Goal: Task Accomplishment & Management: Manage account settings

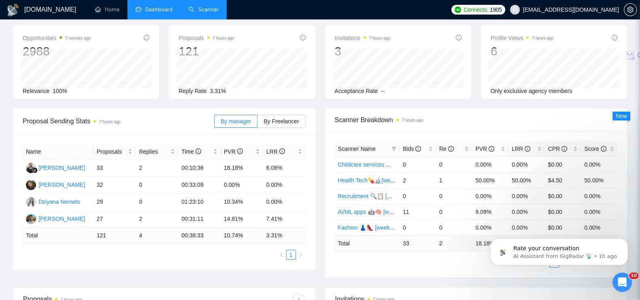
click at [204, 9] on link "Scanner" at bounding box center [204, 9] width 30 height 7
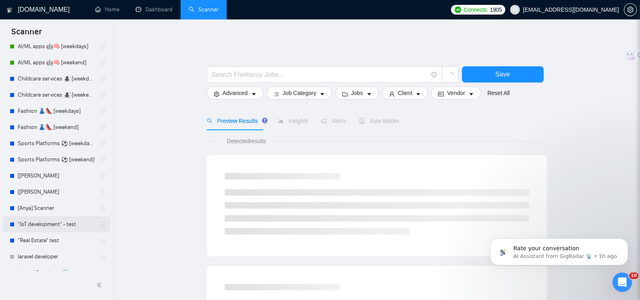
scroll to position [282, 0]
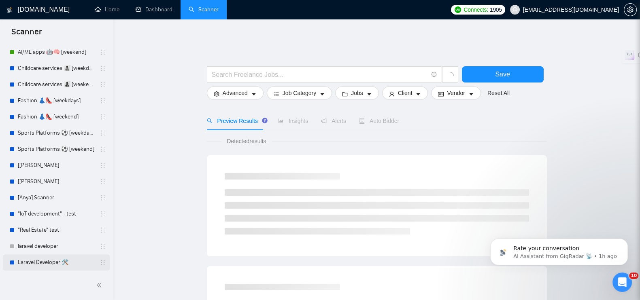
click at [42, 261] on link "Laravel Developer 🛠️" at bounding box center [56, 263] width 77 height 16
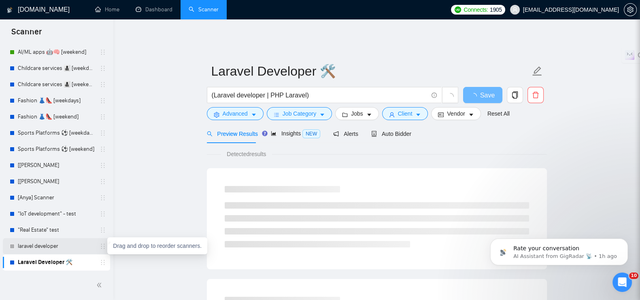
click at [100, 244] on icon "holder" at bounding box center [103, 246] width 6 height 6
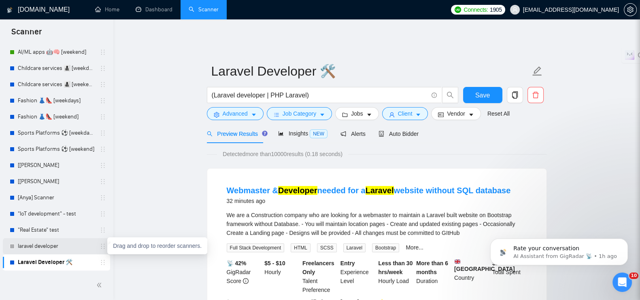
click at [101, 247] on icon "holder" at bounding box center [103, 246] width 6 height 6
click at [538, 91] on icon "delete" at bounding box center [535, 94] width 7 height 7
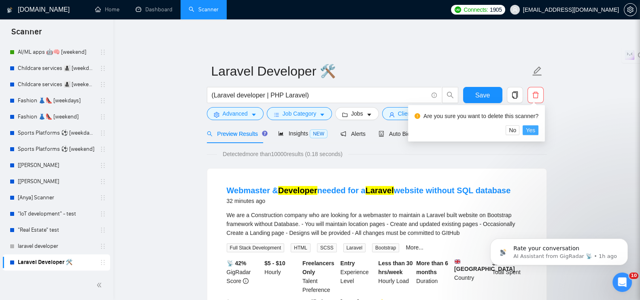
click at [532, 129] on span "Yes" at bounding box center [530, 130] width 9 height 9
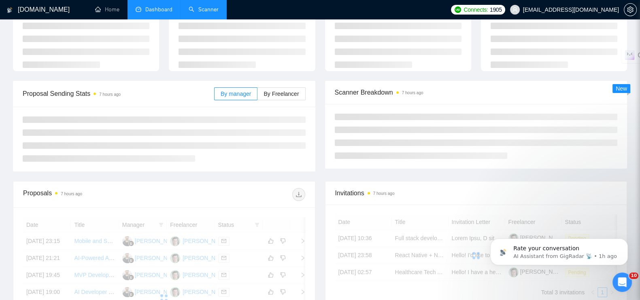
click at [208, 11] on link "Scanner" at bounding box center [204, 9] width 30 height 7
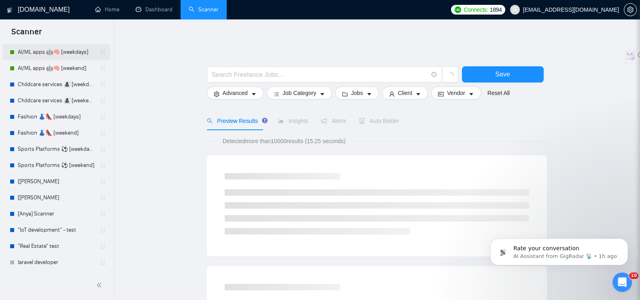
scroll to position [266, 0]
click at [551, 255] on p "AI Assistant from GigRadar 📡 • 1h ago" at bounding box center [565, 256] width 104 height 7
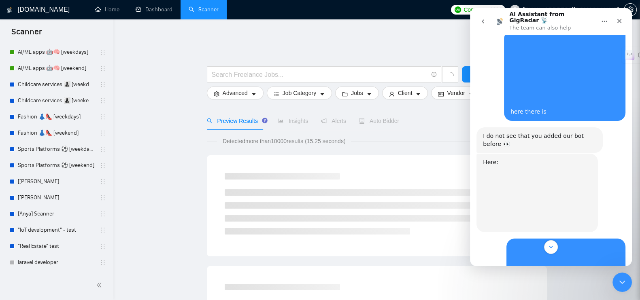
scroll to position [369, 0]
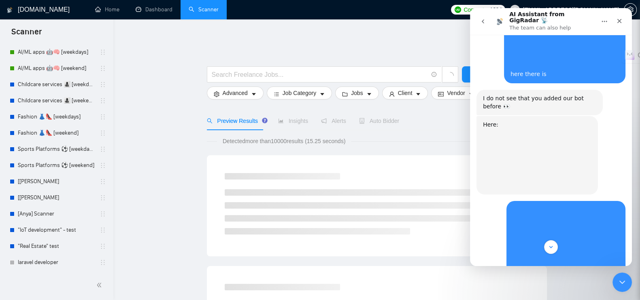
click at [485, 18] on icon "go back" at bounding box center [483, 21] width 6 height 6
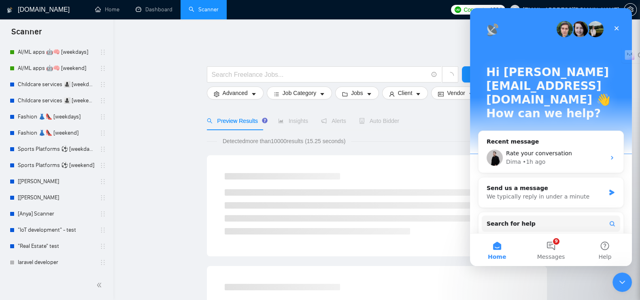
scroll to position [0, 0]
click at [523, 150] on span "Rate your conversation" at bounding box center [539, 153] width 66 height 6
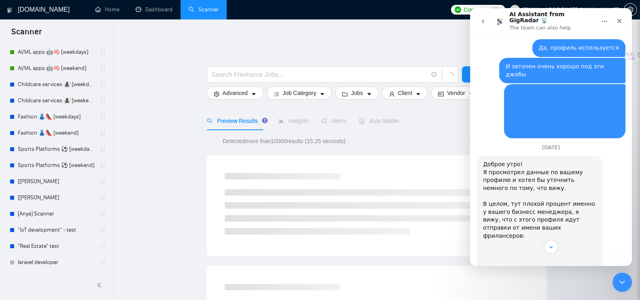
scroll to position [2676, 0]
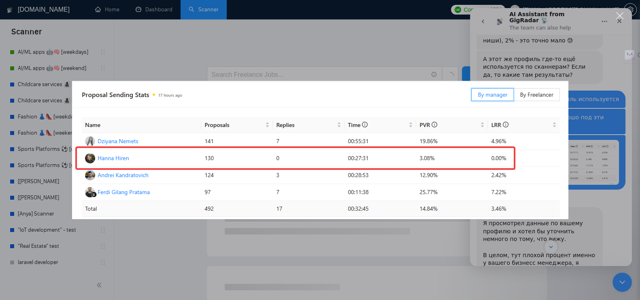
click at [355, 32] on div "Intercom messenger" at bounding box center [320, 150] width 640 height 300
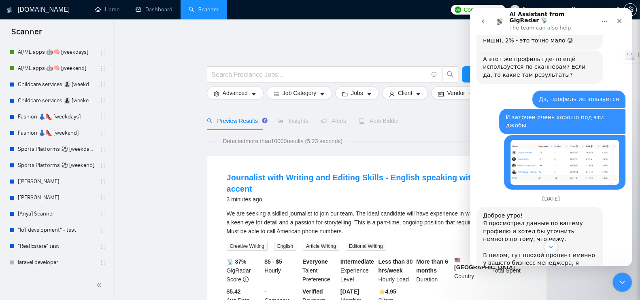
scroll to position [2777, 0]
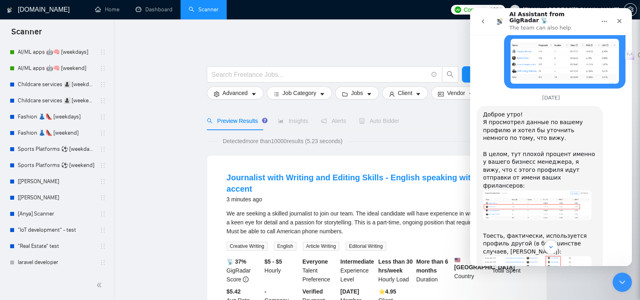
click at [556, 256] on img "Dima says…" at bounding box center [537, 266] width 108 height 20
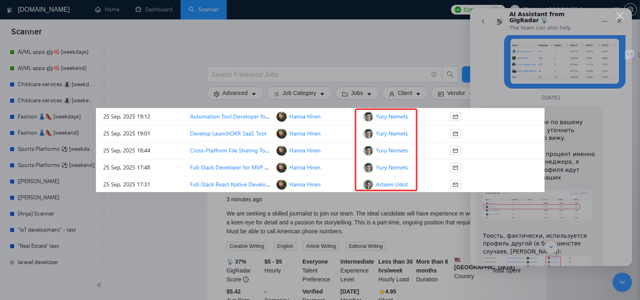
click at [518, 83] on div "Intercom messenger" at bounding box center [320, 150] width 640 height 300
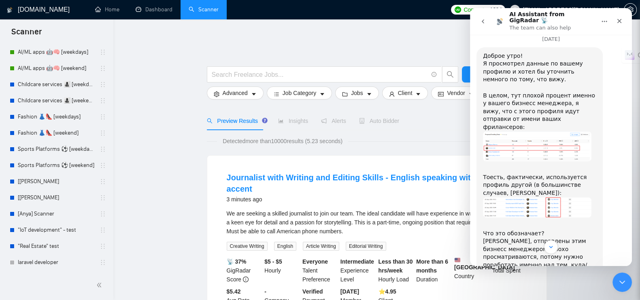
scroll to position [2878, 0]
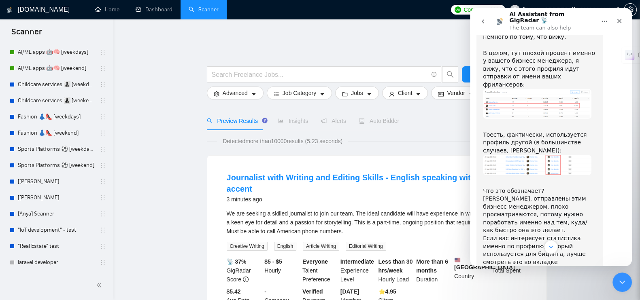
click at [526, 274] on img "Dima says…" at bounding box center [537, 286] width 108 height 24
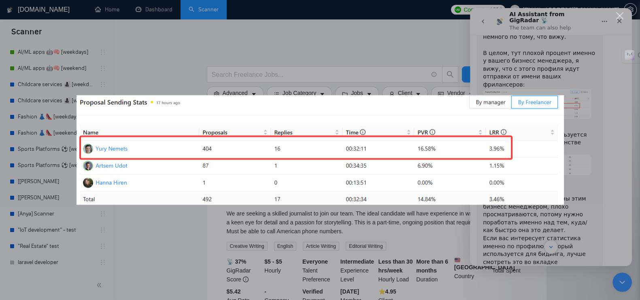
click at [521, 62] on div "Intercom messenger" at bounding box center [320, 150] width 640 height 300
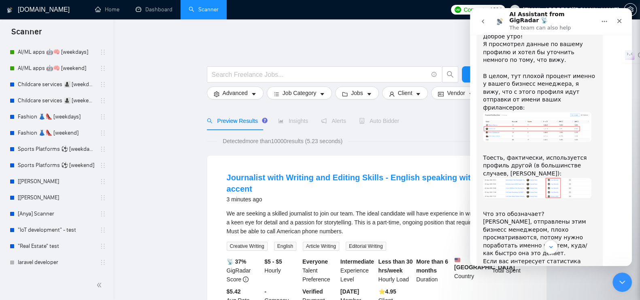
scroll to position [2956, 0]
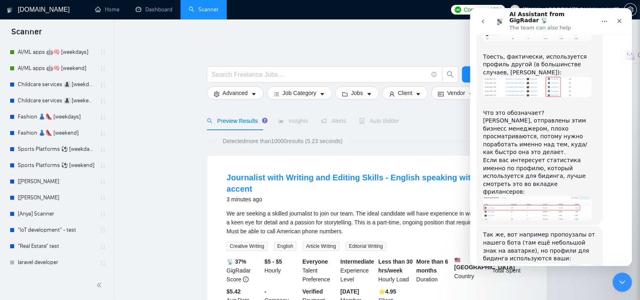
click at [486, 14] on button "go back" at bounding box center [482, 21] width 15 height 15
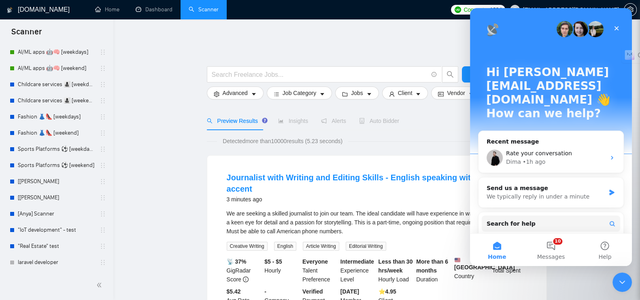
scroll to position [0, 0]
click at [550, 241] on button "10 Messages" at bounding box center [551, 250] width 54 height 32
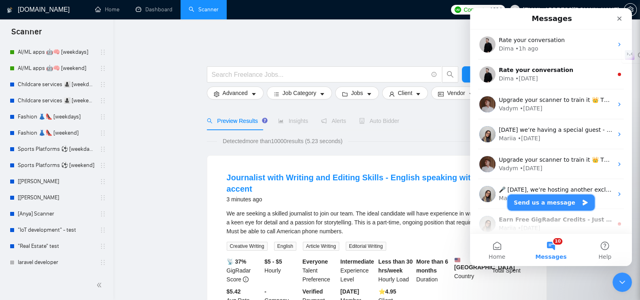
click at [539, 198] on button "Send us a message" at bounding box center [550, 203] width 87 height 16
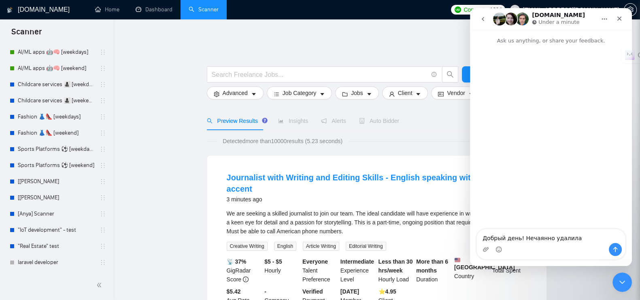
click at [537, 246] on div "Intercom messenger" at bounding box center [551, 249] width 148 height 13
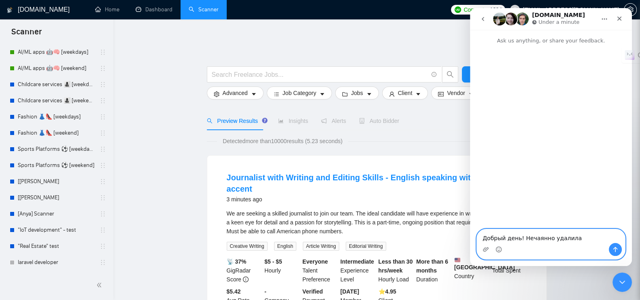
click at [585, 241] on textarea "Добрый день! Нечаянно удалила" at bounding box center [551, 237] width 148 height 14
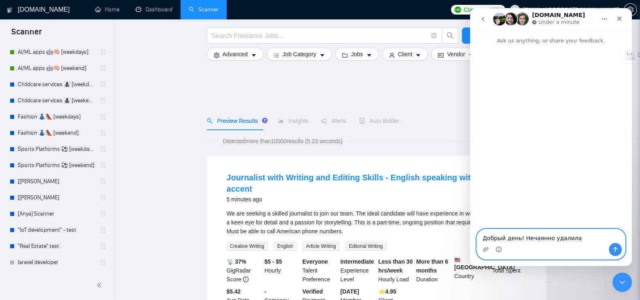
scroll to position [101, 0]
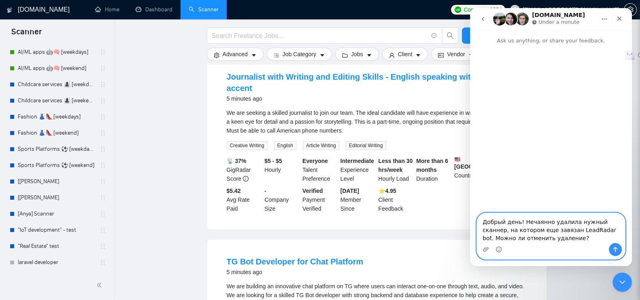
type textarea "Добрый день! Нечаянно удалила нужный сканнер, на котором еще завязан LeadRadar …"
click at [614, 250] on icon "Send a message…" at bounding box center [615, 250] width 6 height 6
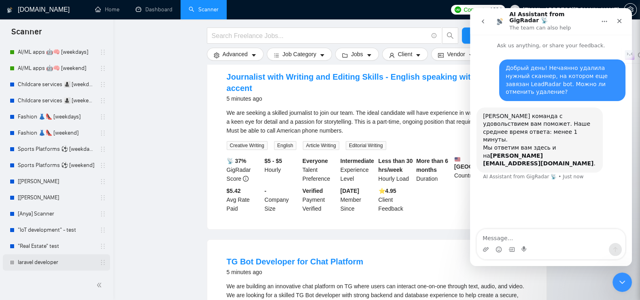
click at [33, 263] on link "laravel developer" at bounding box center [56, 263] width 77 height 16
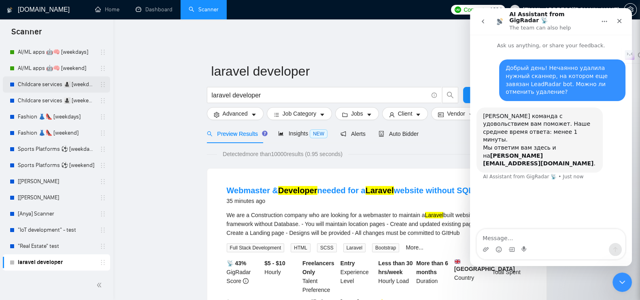
click at [38, 87] on link "Childcare services 👩‍👧‍👦 [weekdays]" at bounding box center [56, 85] width 77 height 16
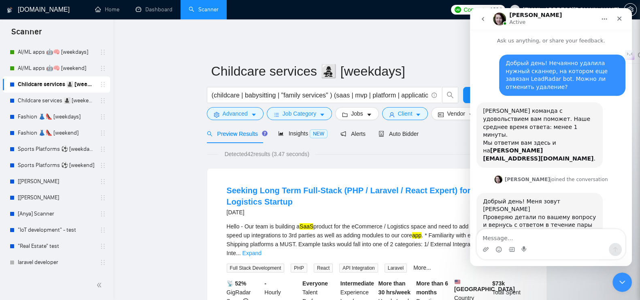
scroll to position [6, 0]
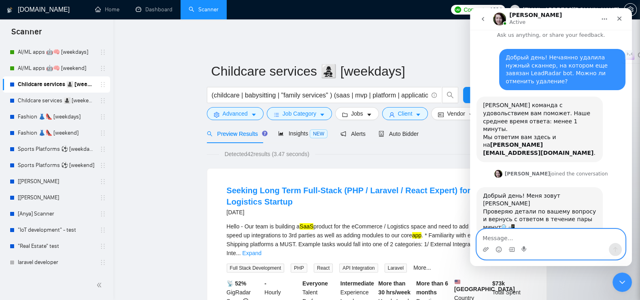
click at [514, 240] on textarea "Message…" at bounding box center [551, 237] width 148 height 14
type textarea "Laravel Developer"
click at [618, 250] on icon "Send a message…" at bounding box center [615, 250] width 6 height 6
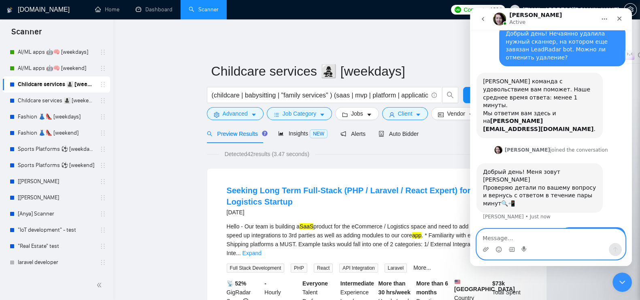
scroll to position [30, 0]
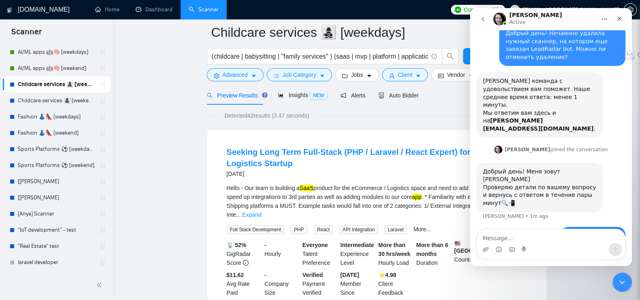
scroll to position [101, 0]
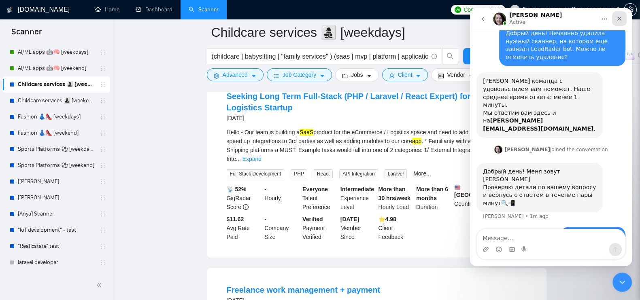
click at [622, 19] on icon "Close" at bounding box center [619, 18] width 6 height 6
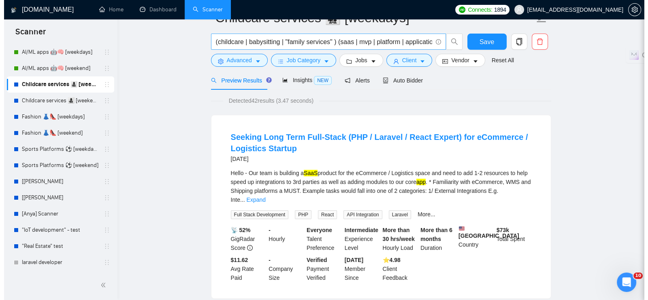
scroll to position [0, 0]
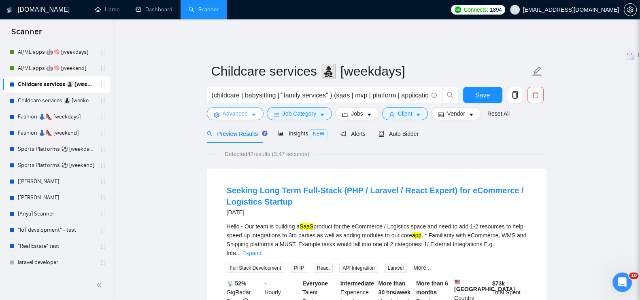
click at [241, 109] on span "Advanced" at bounding box center [235, 113] width 25 height 9
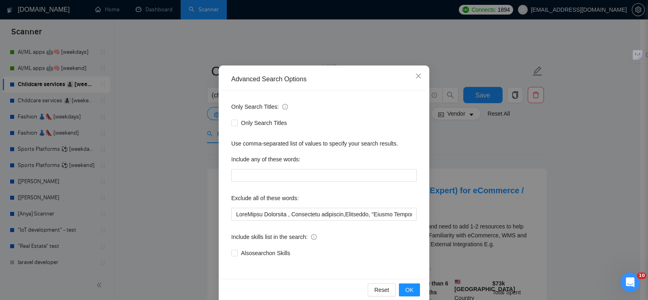
scroll to position [36, 0]
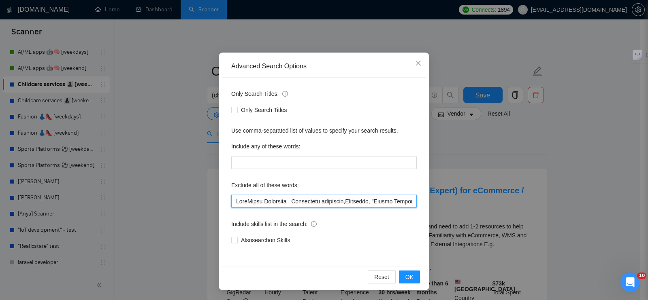
click at [303, 196] on input "text" at bounding box center [323, 201] width 185 height 13
click at [277, 200] on input "text" at bounding box center [323, 201] width 185 height 13
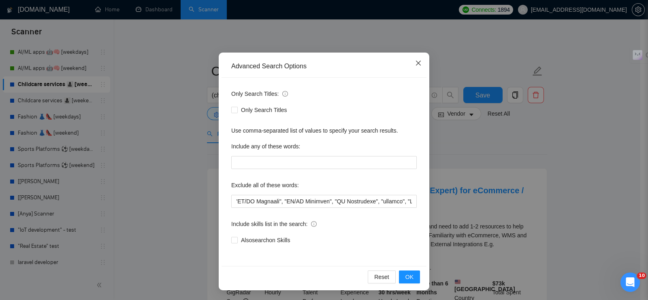
click at [416, 64] on icon "close" at bounding box center [418, 63] width 6 height 6
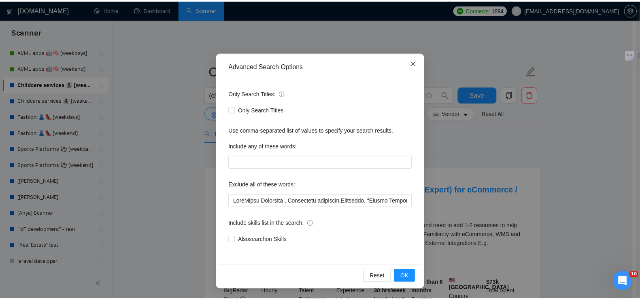
scroll to position [0, 0]
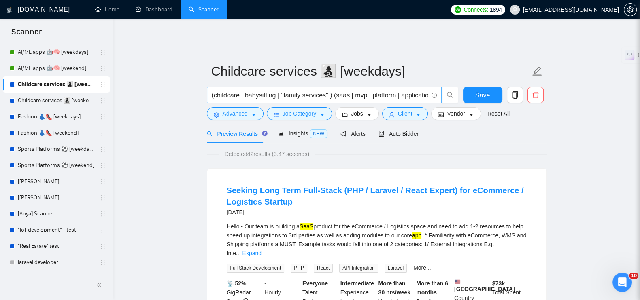
click at [409, 90] on input "(childcare | babysitting | "family services" ) (saas | mvp | platform | applica…" at bounding box center [320, 95] width 216 height 10
click at [27, 260] on link "laravel developer" at bounding box center [56, 263] width 77 height 16
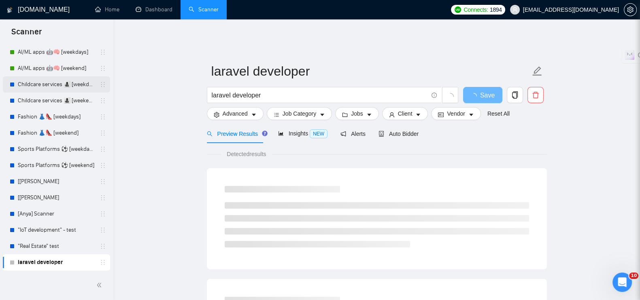
click at [56, 83] on link "Childcare services 👩‍👧‍👦 [weekdays]" at bounding box center [56, 85] width 77 height 16
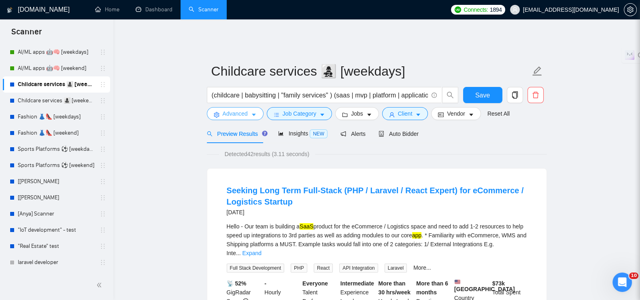
click at [252, 107] on button "Advanced" at bounding box center [235, 113] width 57 height 13
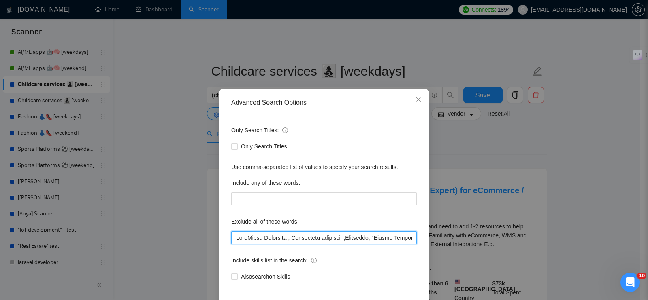
click at [247, 236] on input "text" at bounding box center [323, 238] width 185 height 13
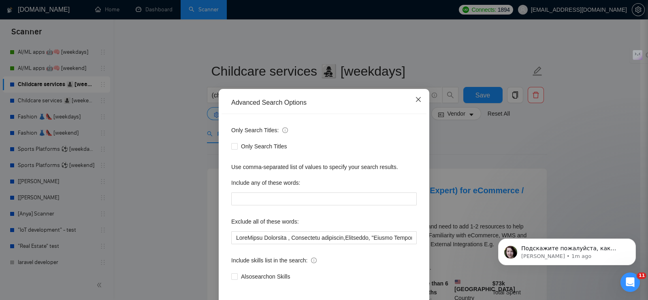
click at [417, 98] on icon "close" at bounding box center [418, 99] width 6 height 6
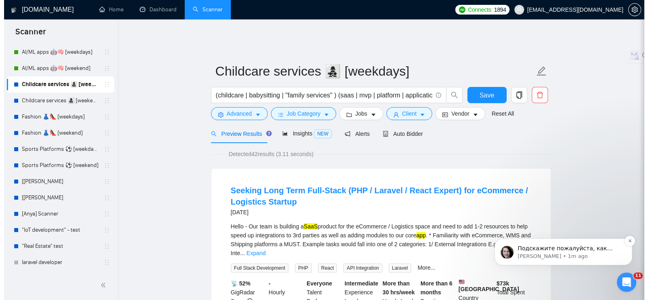
click at [563, 254] on p "[PERSON_NAME] • 1m ago" at bounding box center [569, 256] width 104 height 7
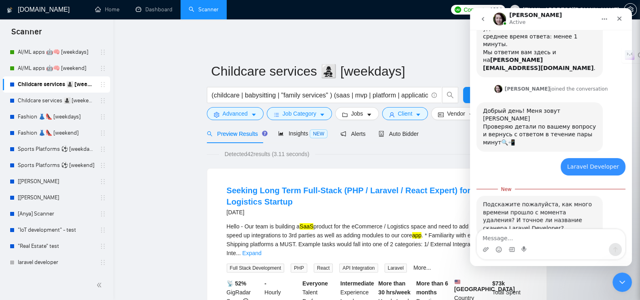
scroll to position [91, 0]
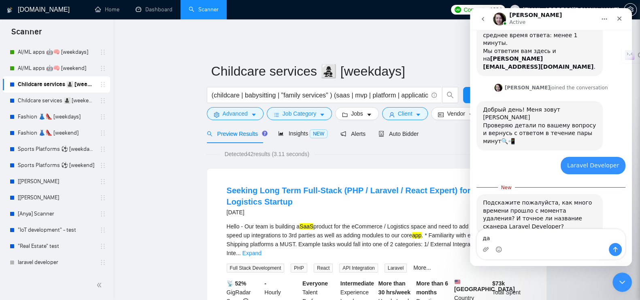
type textarea "д"
type textarea "да, 5 минут"
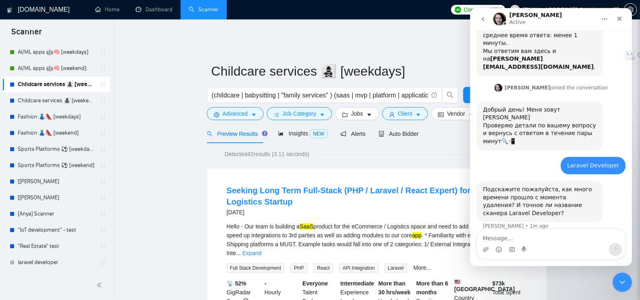
scroll to position [102, 0]
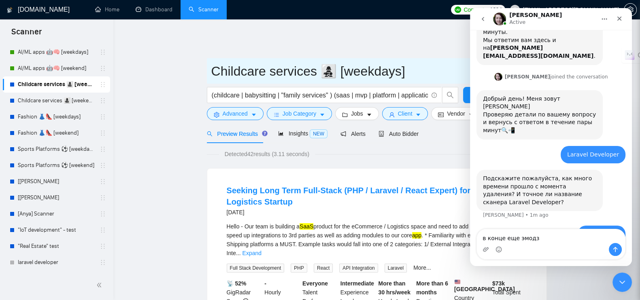
type textarea "в конце еще эмодзи"
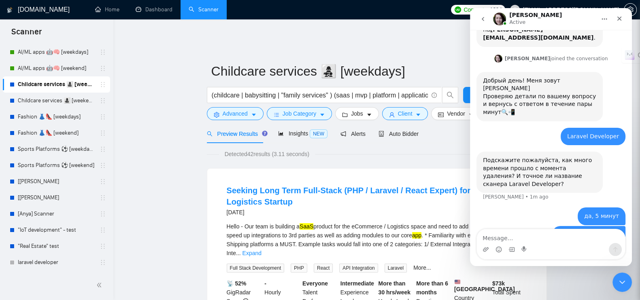
click at [623, 280] on icon "Close Intercom Messenger" at bounding box center [621, 281] width 10 height 10
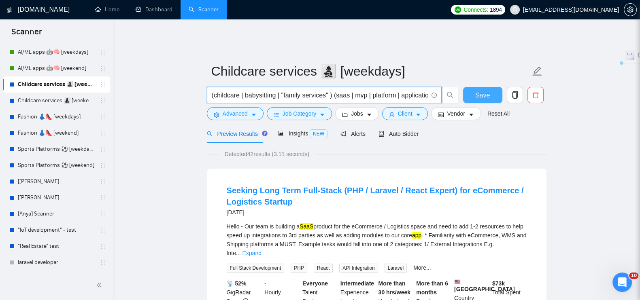
scroll to position [0, 21]
drag, startPoint x: 212, startPoint y: 90, endPoint x: 470, endPoint y: 86, distance: 258.7
click at [470, 87] on div "(childcare | babysitting | "family services" ) (saas | mvp | platform | applica…" at bounding box center [375, 97] width 340 height 20
click at [226, 109] on span "Advanced" at bounding box center [235, 113] width 25 height 9
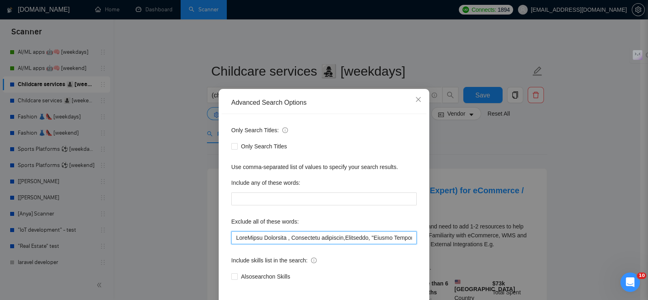
click at [247, 238] on input "text" at bounding box center [323, 238] width 185 height 13
click at [416, 98] on icon "close" at bounding box center [418, 99] width 5 height 5
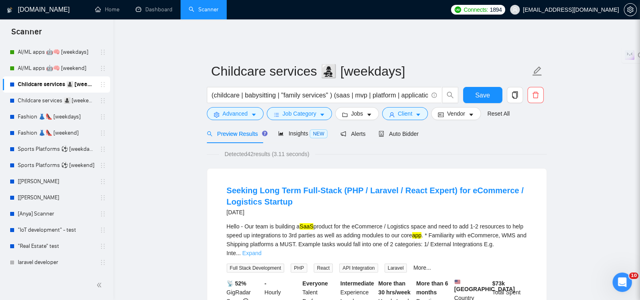
click at [261, 250] on link "Expand" at bounding box center [251, 253] width 19 height 6
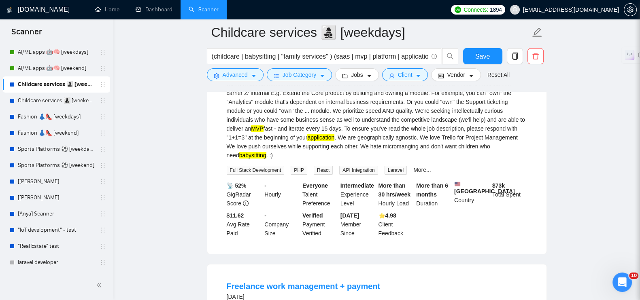
scroll to position [304, 0]
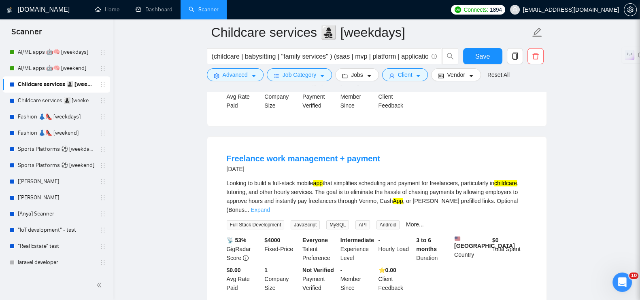
click at [270, 207] on link "Expand" at bounding box center [260, 210] width 19 height 6
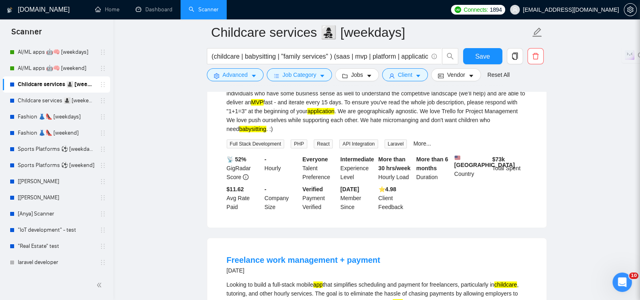
scroll to position [101, 0]
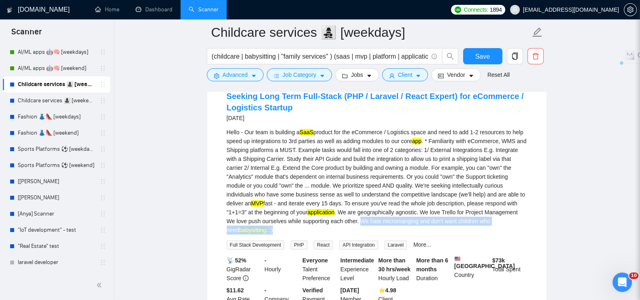
drag, startPoint x: 360, startPoint y: 214, endPoint x: 283, endPoint y: 218, distance: 77.8
click at [283, 222] on div "Hello - Our team is building a SaaS product for the eCommerce / Logistics space…" at bounding box center [377, 181] width 300 height 107
click at [370, 218] on div "Hello - Our team is building a SaaS product for the eCommerce / Logistics space…" at bounding box center [377, 181] width 300 height 107
drag, startPoint x: 359, startPoint y: 215, endPoint x: 253, endPoint y: 224, distance: 106.4
click at [253, 224] on div "Hello - Our team is building a SaaS product for the eCommerce / Logistics space…" at bounding box center [377, 181] width 300 height 107
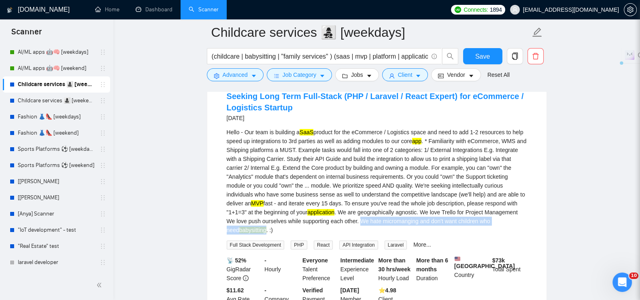
click at [364, 184] on div "Hello - Our team is building a SaaS product for the eCommerce / Logistics space…" at bounding box center [377, 181] width 300 height 107
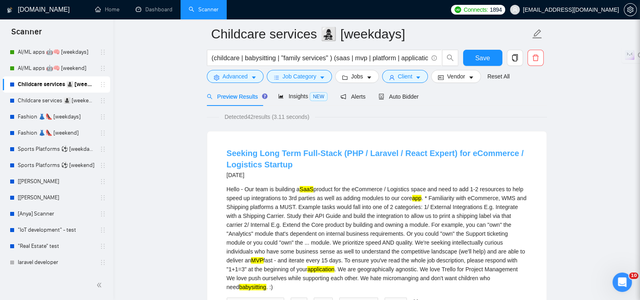
scroll to position [0, 0]
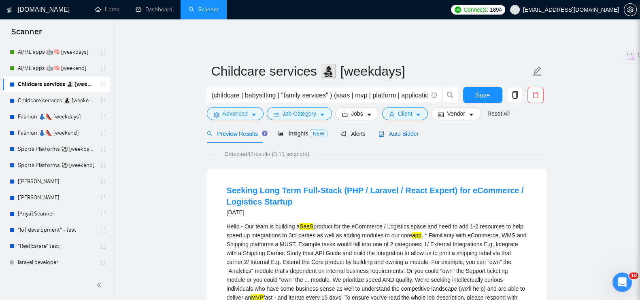
click at [399, 131] on span "Auto Bidder" at bounding box center [398, 134] width 40 height 6
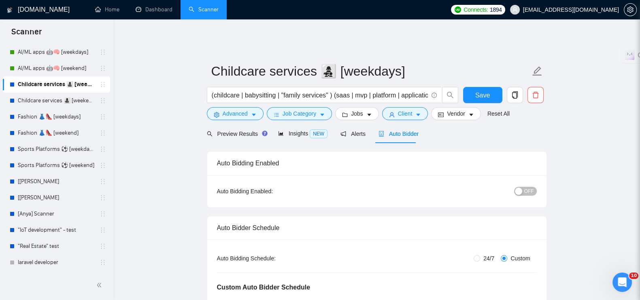
radio input "false"
radio input "true"
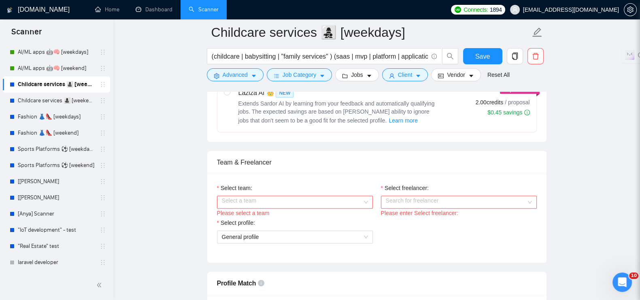
click at [249, 196] on input "Select team:" at bounding box center [292, 202] width 140 height 12
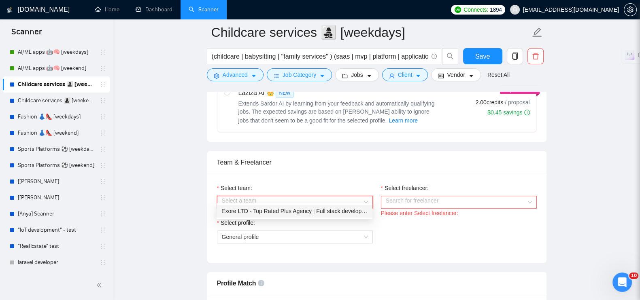
click at [250, 208] on div "Exore LTD - Top Rated Plus Agency | Full stack development 🏅" at bounding box center [294, 211] width 146 height 9
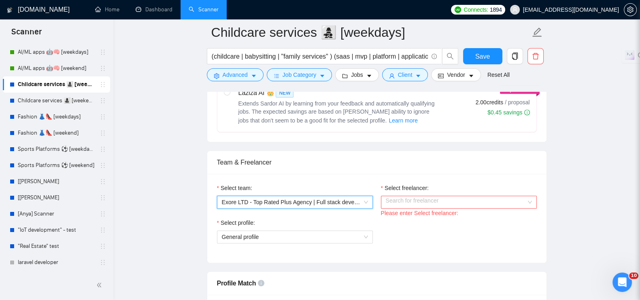
click at [397, 196] on input "Select freelancer:" at bounding box center [456, 202] width 140 height 12
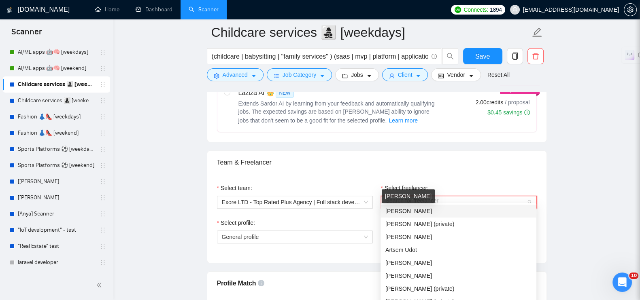
click at [399, 210] on span "[PERSON_NAME]" at bounding box center [408, 211] width 47 height 6
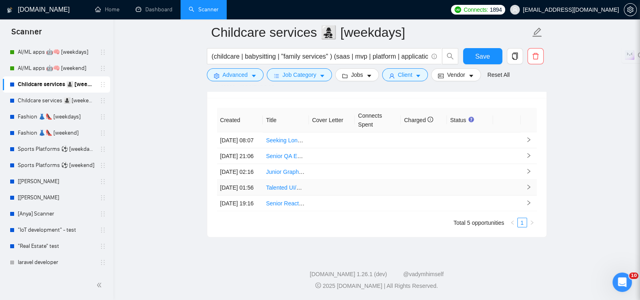
scroll to position [2024, 0]
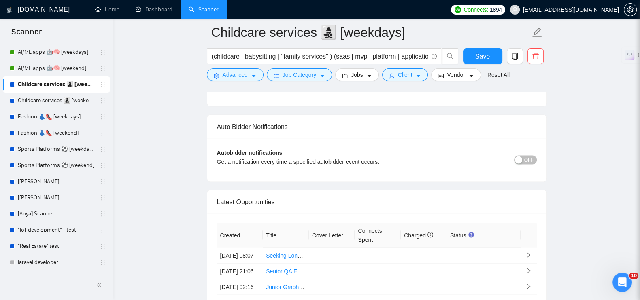
click at [535, 156] on button "OFF" at bounding box center [525, 160] width 23 height 9
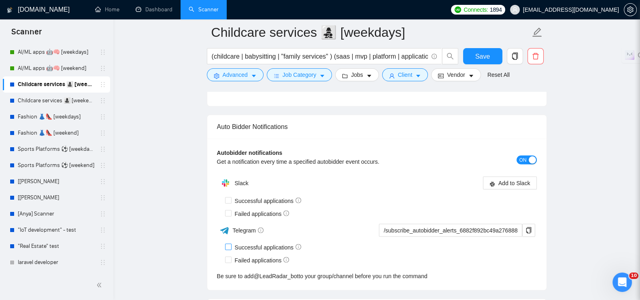
click at [229, 244] on input "Successful applications" at bounding box center [228, 247] width 6 height 6
checkbox input "true"
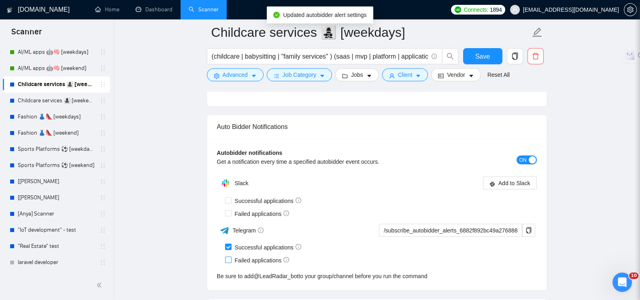
click at [227, 257] on input "Failed applications" at bounding box center [228, 260] width 6 height 6
checkbox input "true"
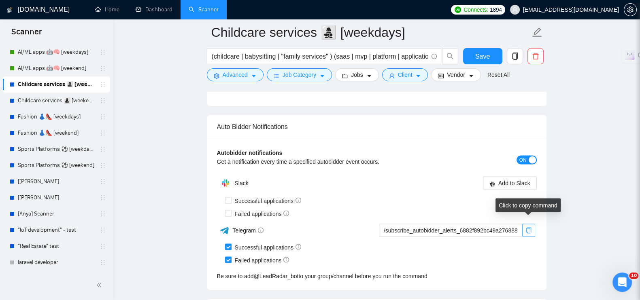
click at [530, 227] on icon "copy" at bounding box center [528, 230] width 5 height 6
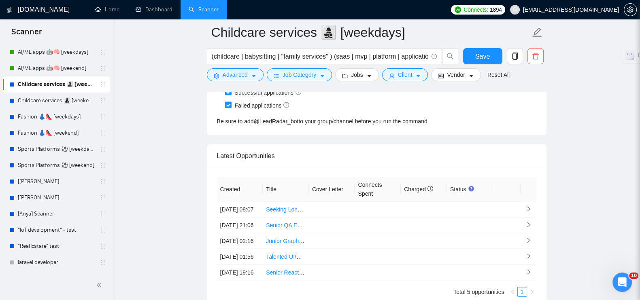
scroll to position [2226, 0]
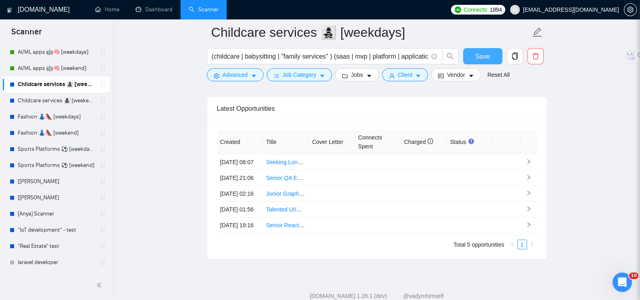
click at [481, 56] on span "Save" at bounding box center [482, 56] width 15 height 10
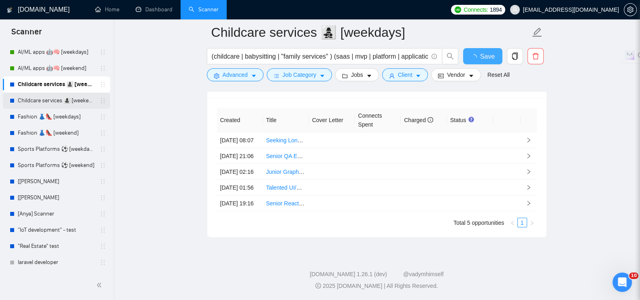
checkbox input "true"
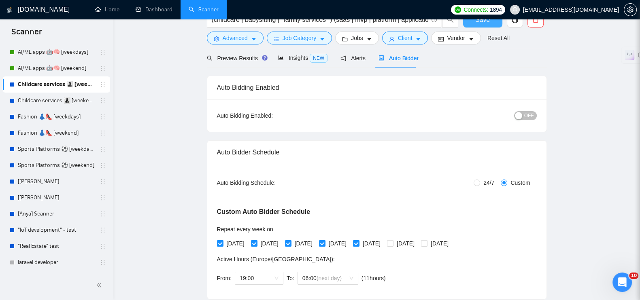
scroll to position [0, 0]
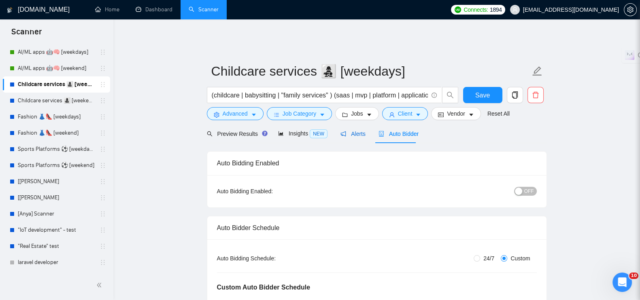
click at [346, 131] on span "Alerts" at bounding box center [352, 134] width 25 height 6
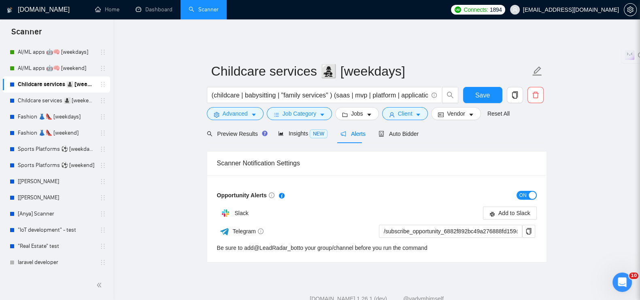
click at [522, 191] on span "ON" at bounding box center [522, 195] width 7 height 9
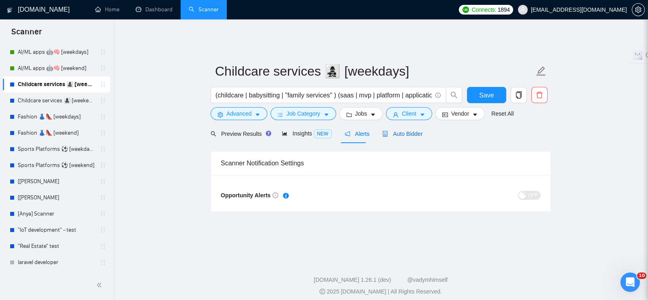
click at [411, 131] on span "Auto Bidder" at bounding box center [402, 134] width 40 height 6
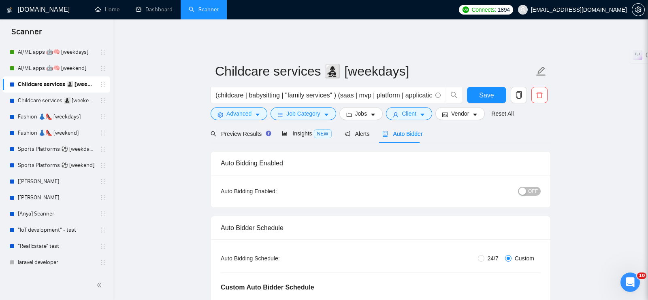
click at [530, 187] on span "OFF" at bounding box center [533, 191] width 10 height 9
checkbox input "true"
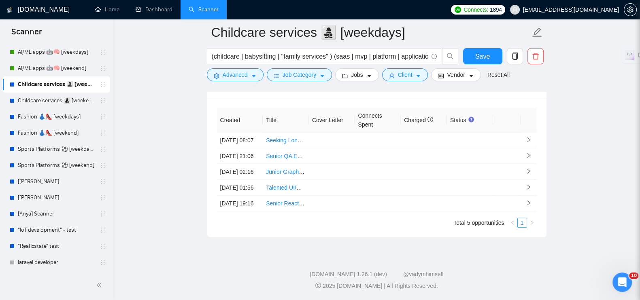
scroll to position [2285, 0]
click at [488, 59] on span "Save" at bounding box center [482, 56] width 15 height 10
checkbox input "true"
click at [33, 65] on link "AI/ML apps 🤖🧠 [weekend]" at bounding box center [56, 68] width 77 height 16
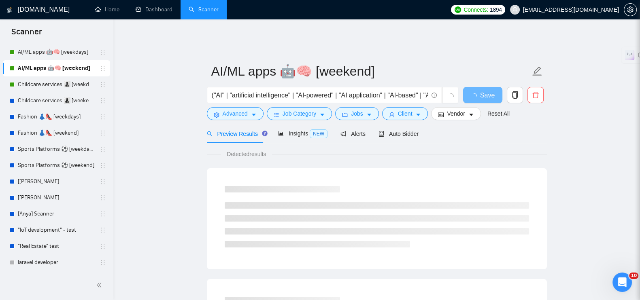
click at [364, 129] on div "Preview Results Insights NEW Alerts Auto Bidder" at bounding box center [313, 133] width 212 height 19
click at [353, 131] on span "Alerts" at bounding box center [352, 134] width 25 height 6
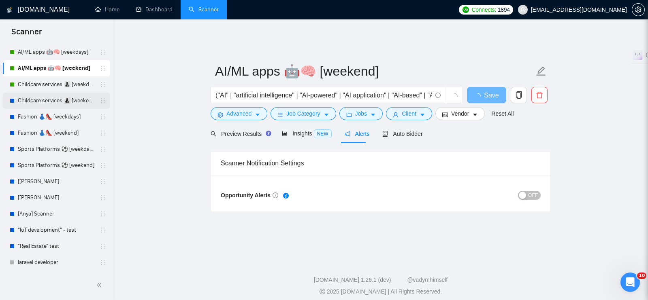
click at [75, 100] on link "Childcare services 👩‍👧‍👦 [weekend]" at bounding box center [56, 101] width 77 height 16
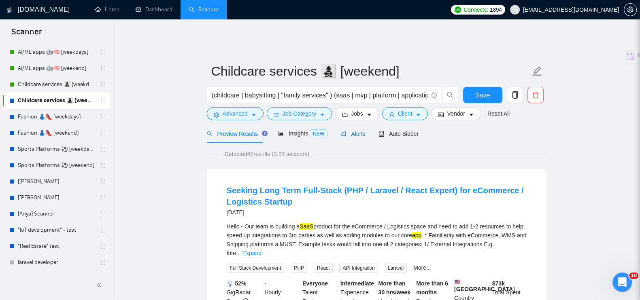
click at [354, 131] on span "Alerts" at bounding box center [352, 134] width 25 height 6
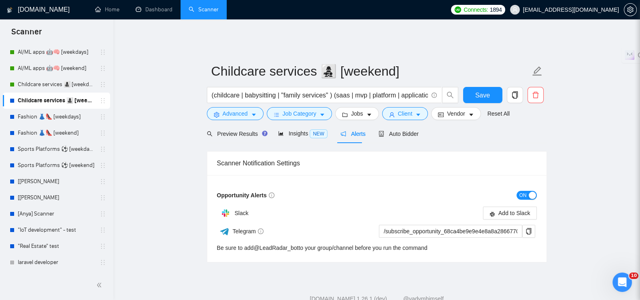
click at [525, 191] on span "ON" at bounding box center [522, 195] width 7 height 9
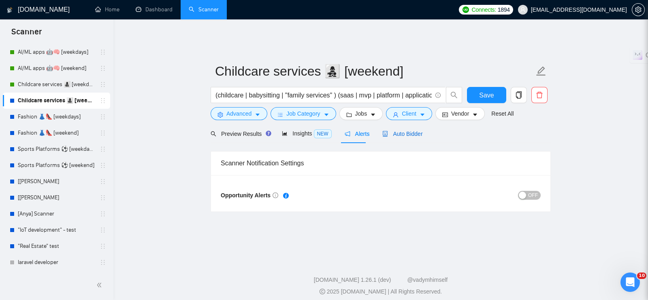
click at [391, 131] on span "Auto Bidder" at bounding box center [402, 134] width 40 height 6
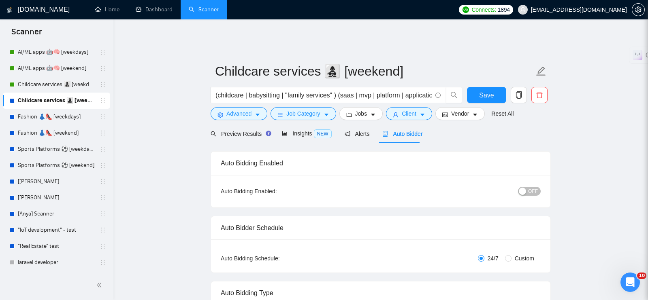
click at [532, 187] on span "OFF" at bounding box center [533, 191] width 10 height 9
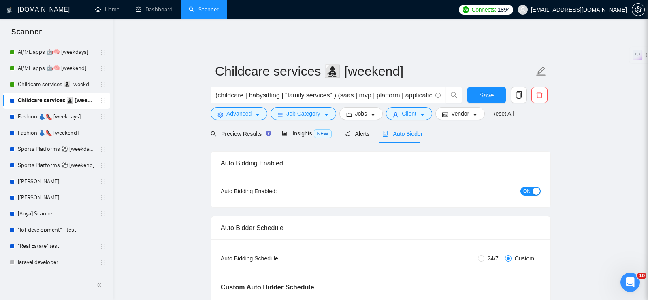
radio input "false"
radio input "true"
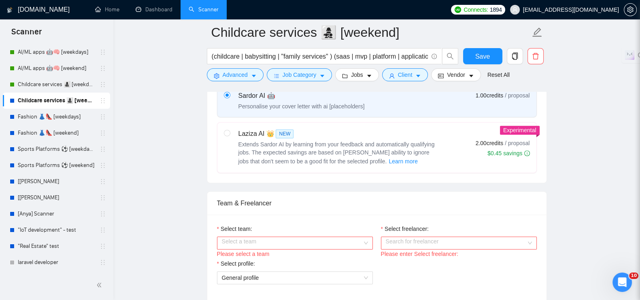
scroll to position [455, 0]
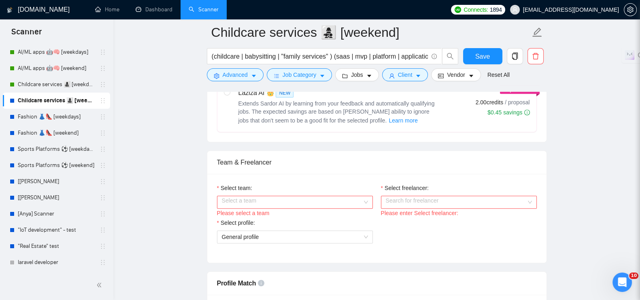
click at [343, 196] on input "Select team:" at bounding box center [292, 202] width 140 height 12
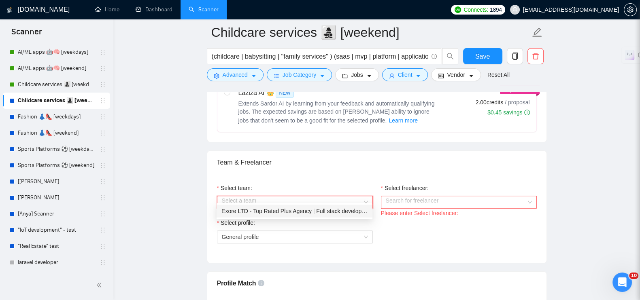
click at [292, 209] on div "Exore LTD - Top Rated Plus Agency | Full stack development 🏅" at bounding box center [294, 211] width 146 height 9
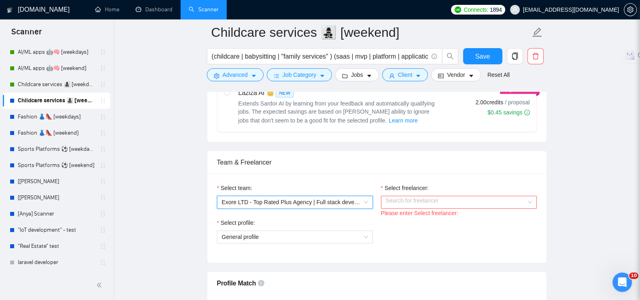
click at [434, 196] on input "Select freelancer:" at bounding box center [456, 202] width 140 height 12
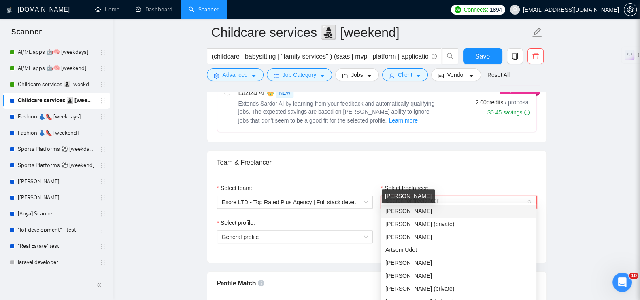
click at [400, 212] on span "[PERSON_NAME]" at bounding box center [408, 211] width 47 height 6
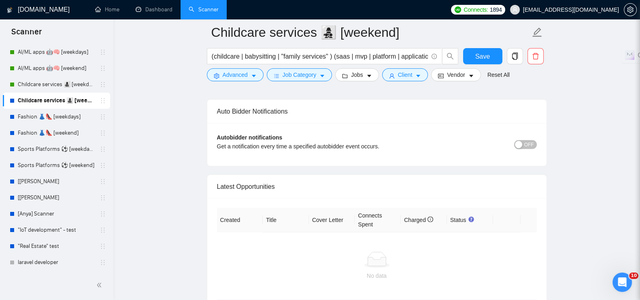
scroll to position [2024, 0]
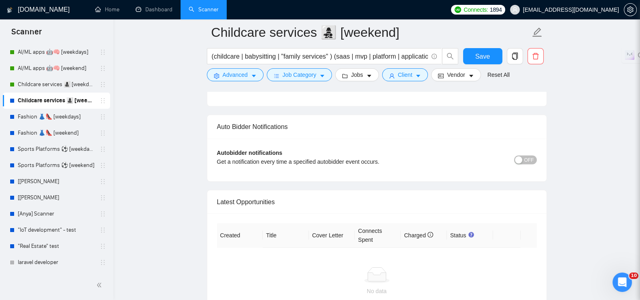
click at [530, 156] on span "OFF" at bounding box center [529, 160] width 10 height 9
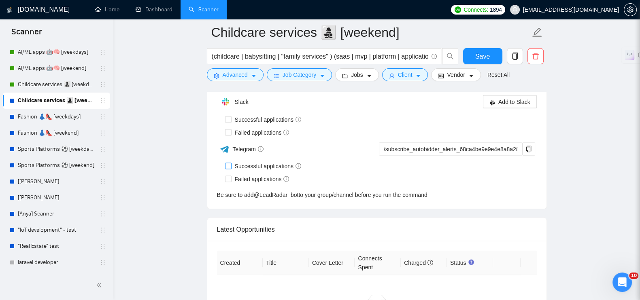
click at [229, 163] on span at bounding box center [228, 166] width 6 height 6
click at [229, 163] on input "Successful applications" at bounding box center [228, 166] width 6 height 6
checkbox input "true"
click at [229, 185] on div "Slack Add to Slack Successful applications Failed applications Telegram /subscr…" at bounding box center [377, 147] width 320 height 106
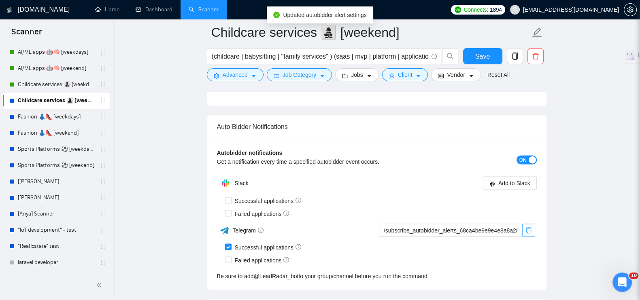
click at [529, 227] on icon "copy" at bounding box center [528, 230] width 6 height 6
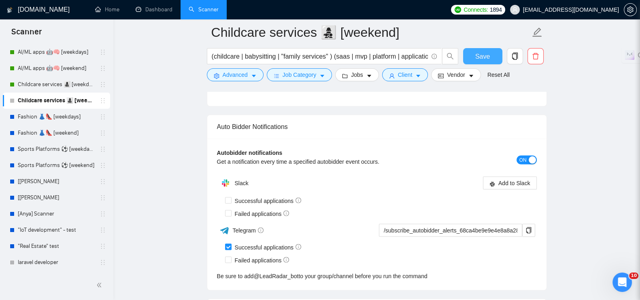
click at [488, 56] on span "Save" at bounding box center [482, 56] width 15 height 10
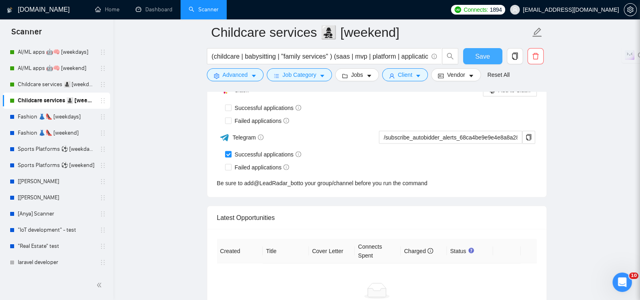
checkbox input "true"
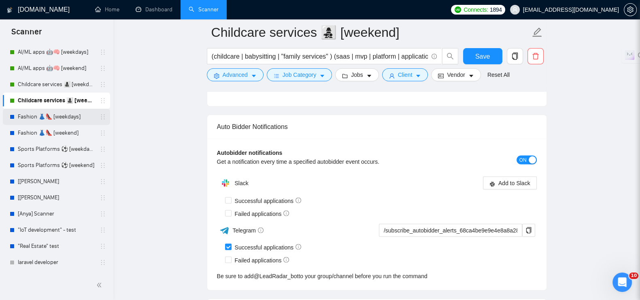
click at [45, 117] on link "Fashion 👗👠 [weekdays]" at bounding box center [56, 117] width 77 height 16
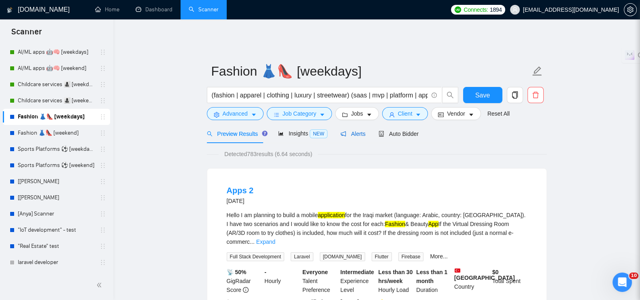
click at [351, 131] on span "Alerts" at bounding box center [352, 134] width 25 height 6
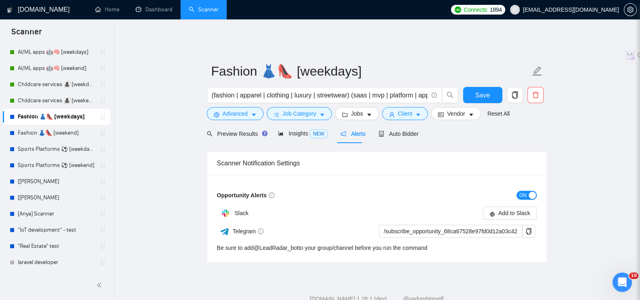
click at [525, 191] on span "ON" at bounding box center [522, 195] width 7 height 9
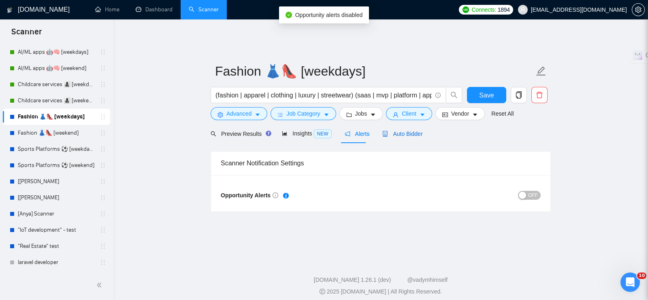
click at [396, 131] on span "Auto Bidder" at bounding box center [402, 134] width 40 height 6
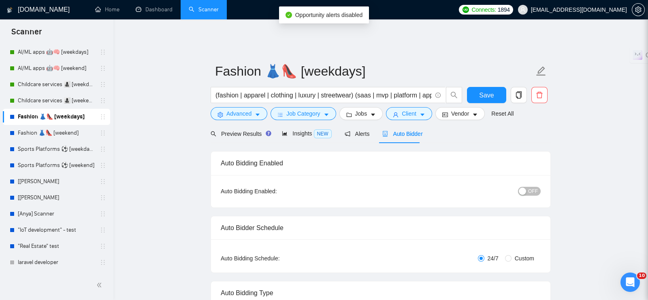
click at [531, 187] on span "OFF" at bounding box center [533, 191] width 10 height 9
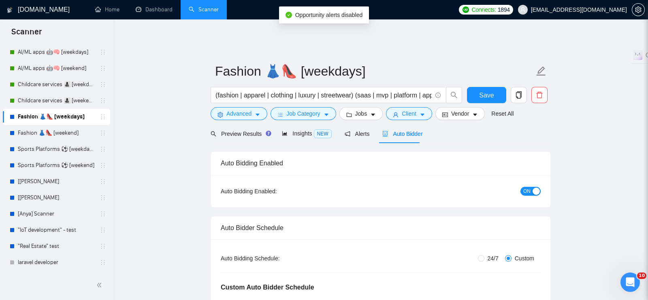
radio input "false"
radio input "true"
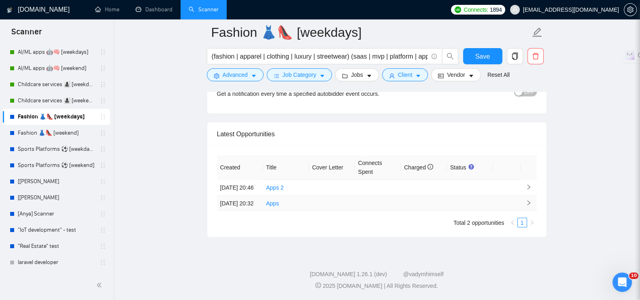
scroll to position [2015, 0]
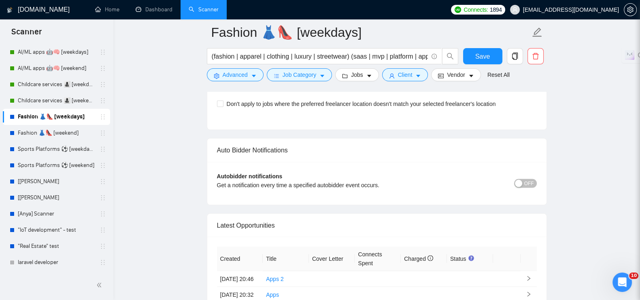
click at [526, 179] on span "OFF" at bounding box center [529, 183] width 10 height 9
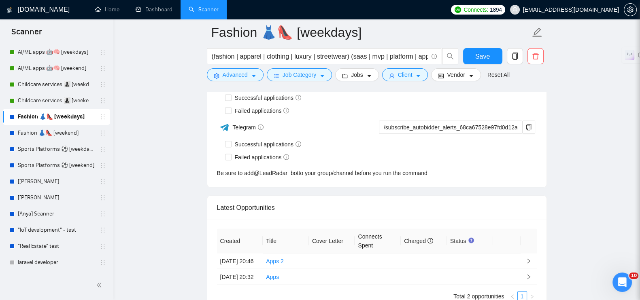
scroll to position [2066, 0]
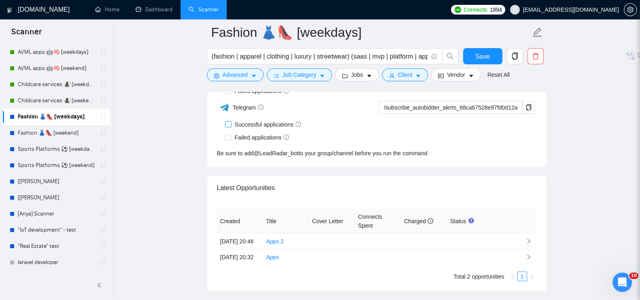
click at [229, 121] on input "Successful applications" at bounding box center [228, 124] width 6 height 6
checkbox input "true"
click at [227, 134] on input "Failed applications" at bounding box center [228, 137] width 6 height 6
checkbox input "true"
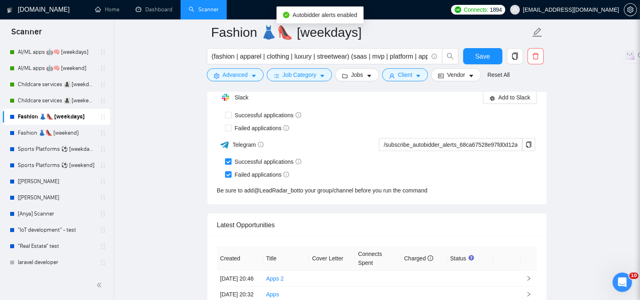
scroll to position [2015, 0]
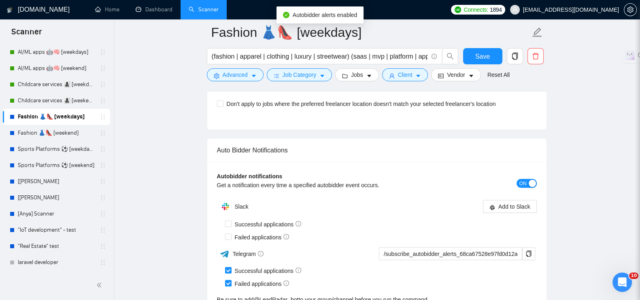
click at [527, 179] on button "ON" at bounding box center [526, 183] width 20 height 9
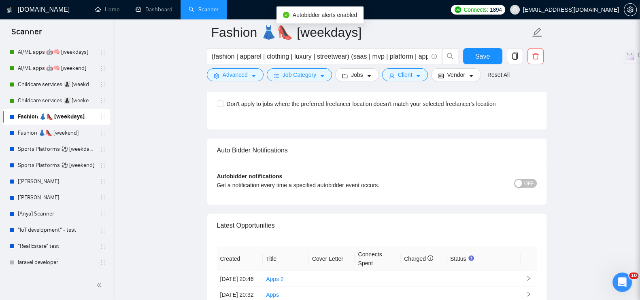
click at [527, 247] on th at bounding box center [529, 259] width 16 height 25
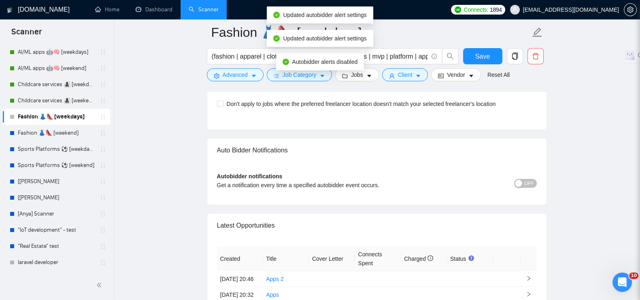
click at [528, 179] on span "OFF" at bounding box center [529, 183] width 10 height 9
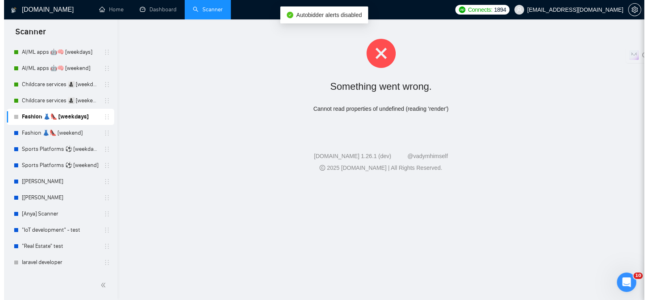
scroll to position [0, 0]
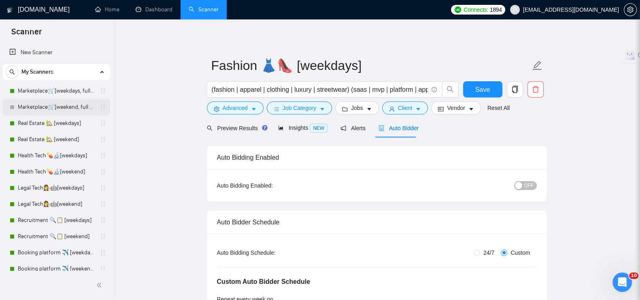
click at [55, 110] on link "Marketplace🛒[weekend, full description]" at bounding box center [56, 107] width 77 height 16
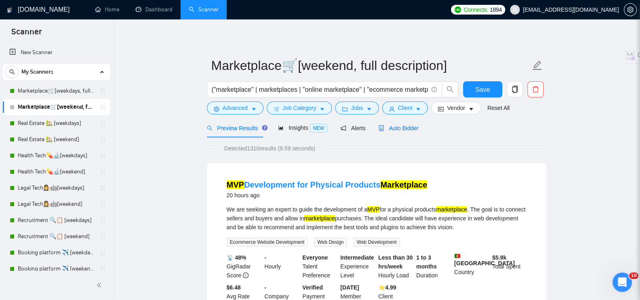
click at [388, 126] on span "Auto Bidder" at bounding box center [398, 128] width 40 height 6
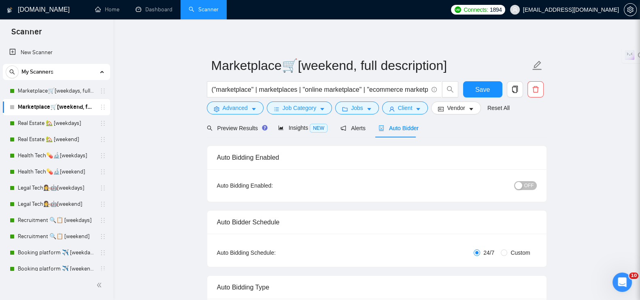
radio input "false"
radio input "true"
checkbox input "true"
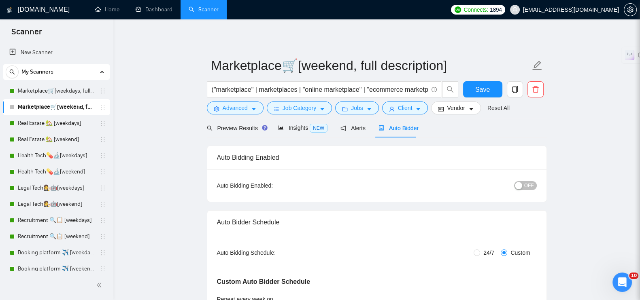
click at [528, 187] on span "OFF" at bounding box center [529, 185] width 10 height 9
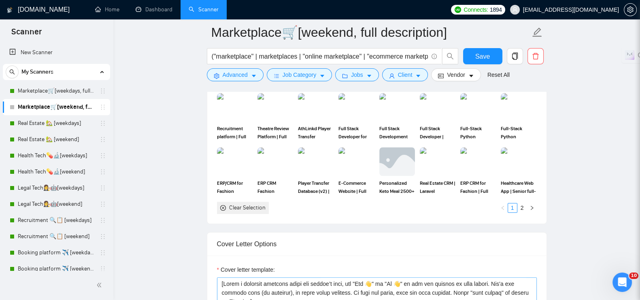
scroll to position [875, 0]
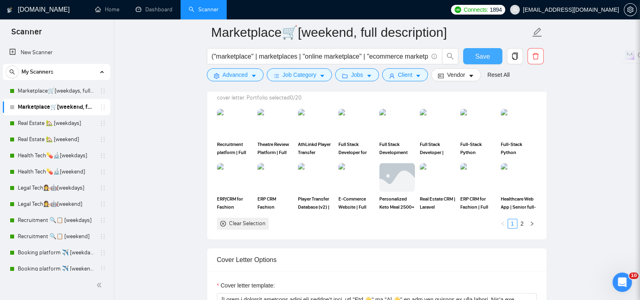
click at [473, 59] on button "Save" at bounding box center [482, 56] width 39 height 16
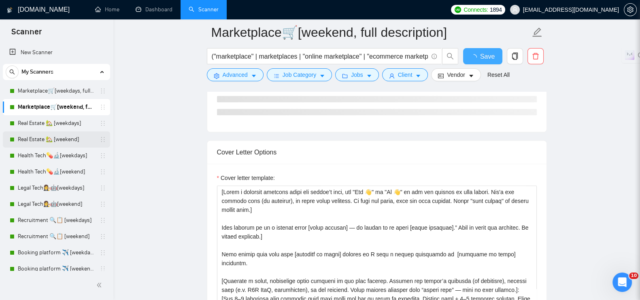
checkbox input "true"
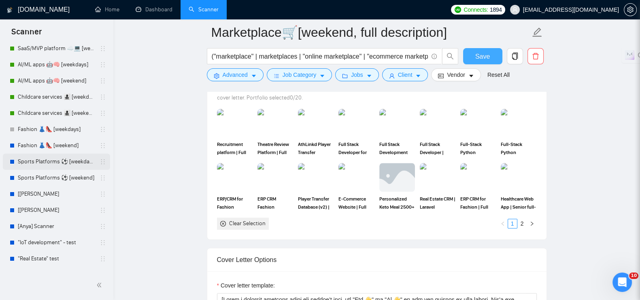
scroll to position [266, 0]
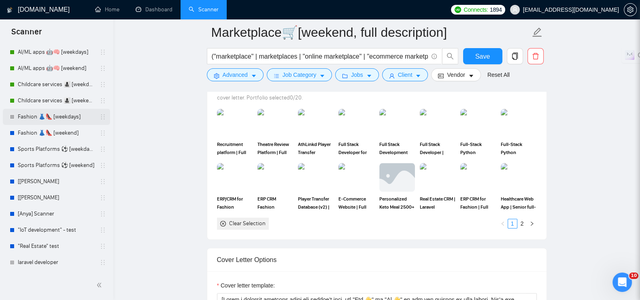
click at [27, 112] on link "Fashion 👗👠 [weekdays]" at bounding box center [56, 117] width 77 height 16
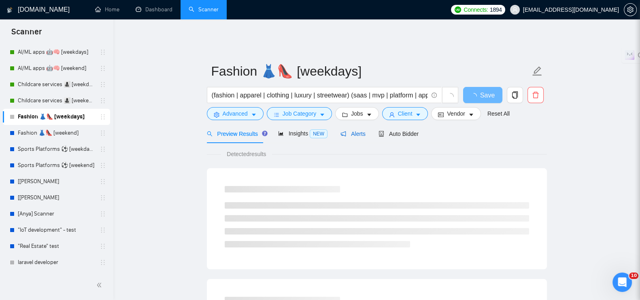
click at [350, 131] on span "Alerts" at bounding box center [352, 134] width 25 height 6
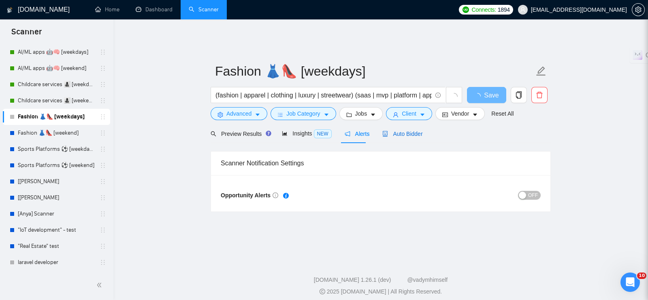
click at [410, 131] on span "Auto Bidder" at bounding box center [402, 134] width 40 height 6
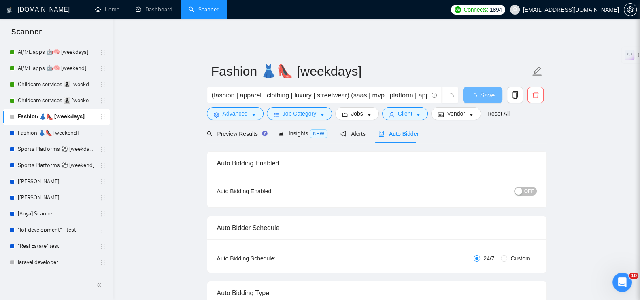
radio input "false"
radio input "true"
checkbox input "true"
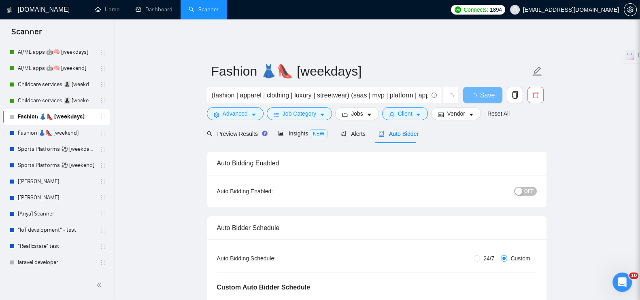
click at [530, 187] on span "OFF" at bounding box center [529, 191] width 10 height 9
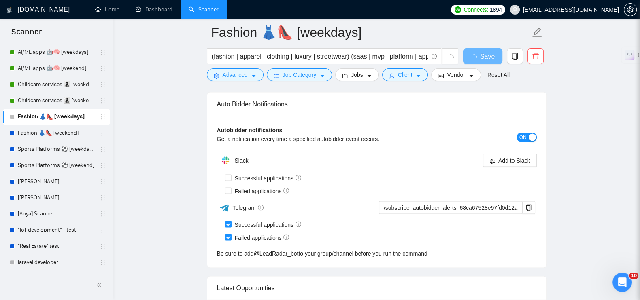
scroll to position [1973, 0]
click at [526, 204] on icon "copy" at bounding box center [528, 207] width 6 height 6
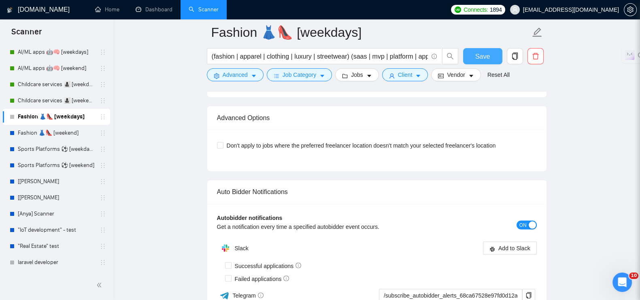
click at [475, 57] on button "Save" at bounding box center [482, 56] width 39 height 16
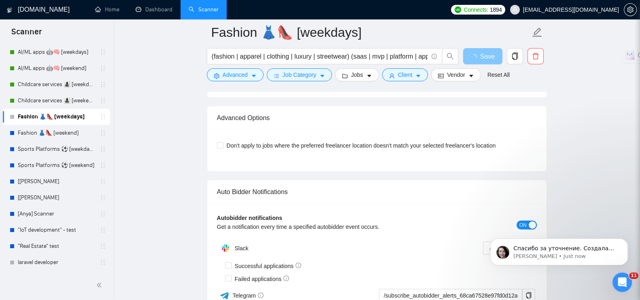
scroll to position [0, 0]
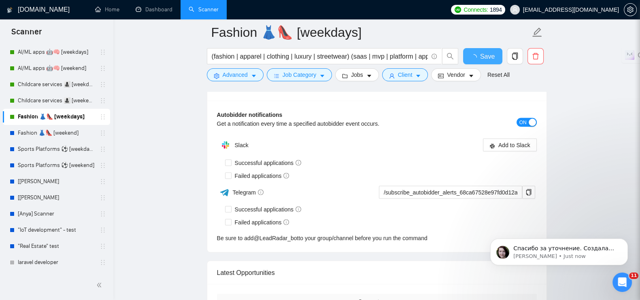
checkbox input "true"
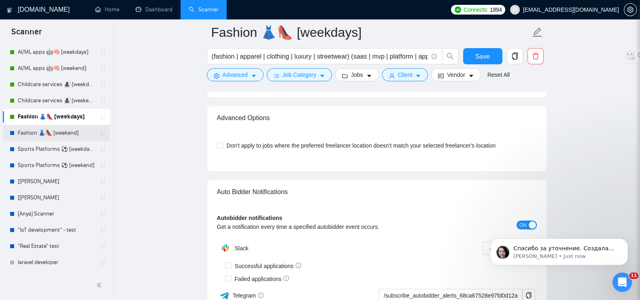
click at [65, 132] on link "Fashion 👗👠 [weekend]" at bounding box center [56, 133] width 77 height 16
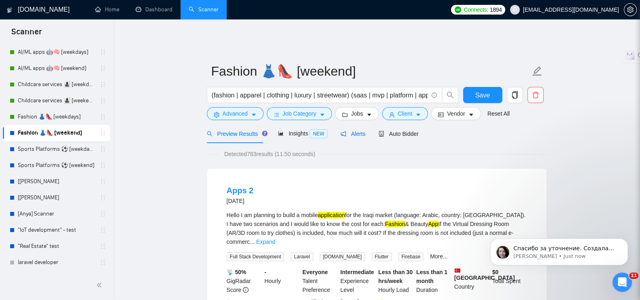
click at [356, 132] on span "Alerts" at bounding box center [352, 134] width 25 height 6
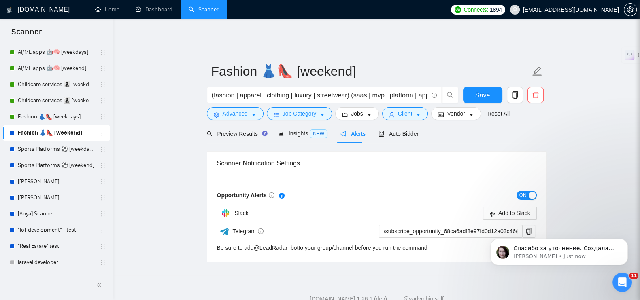
click at [521, 191] on span "ON" at bounding box center [522, 195] width 7 height 9
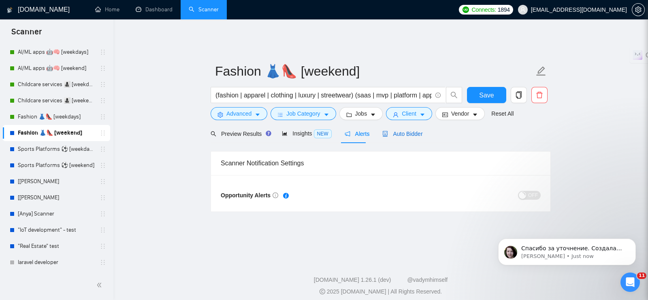
click at [412, 131] on span "Auto Bidder" at bounding box center [402, 134] width 40 height 6
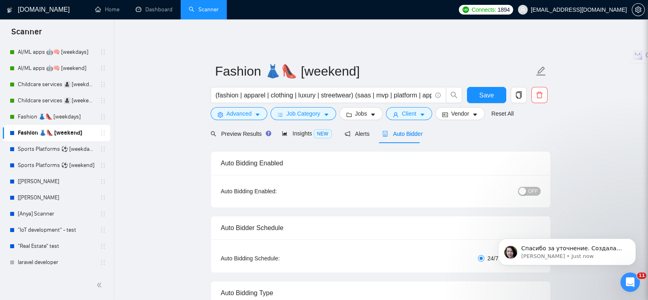
radio input "false"
radio input "true"
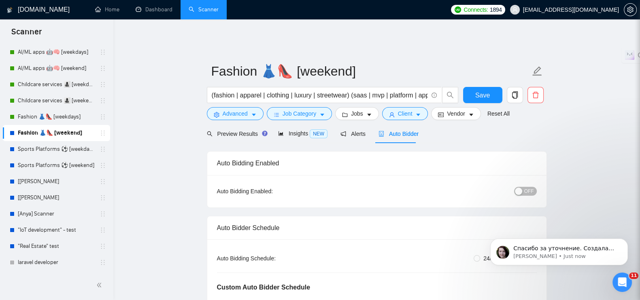
click at [528, 187] on span "OFF" at bounding box center [529, 191] width 10 height 9
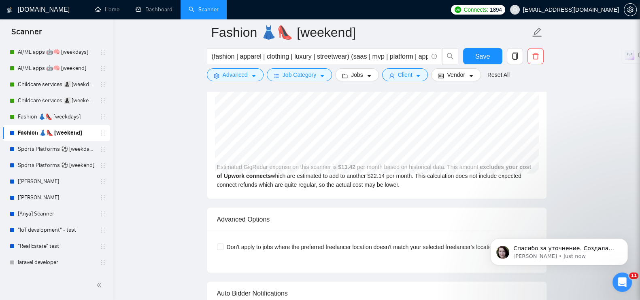
scroll to position [2024, 0]
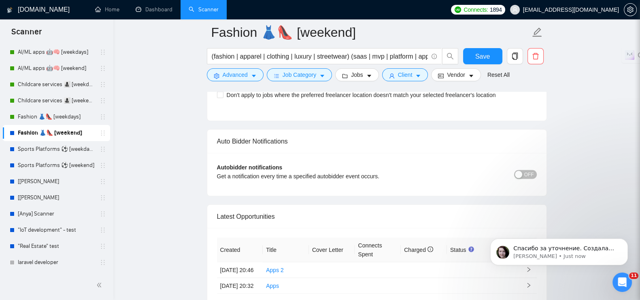
click at [532, 170] on span "OFF" at bounding box center [529, 174] width 10 height 9
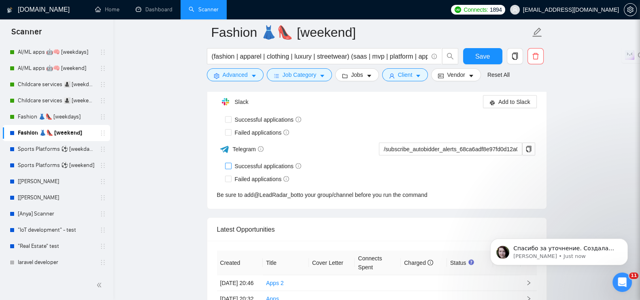
click at [229, 163] on input "Successful applications" at bounding box center [228, 166] width 6 height 6
checkbox input "true"
click at [230, 176] on input "Failed applications" at bounding box center [228, 179] width 6 height 6
checkbox input "true"
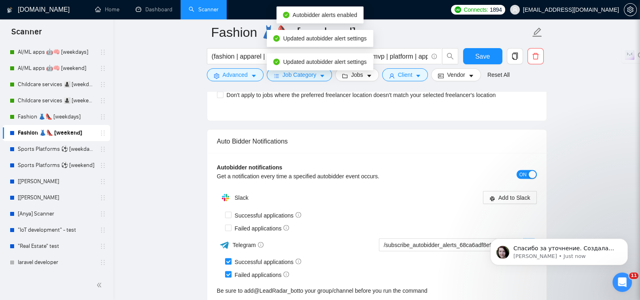
scroll to position [2125, 0]
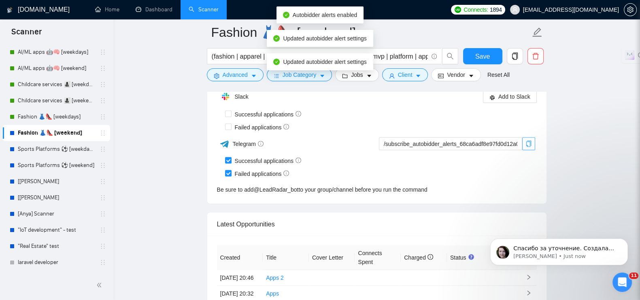
click at [526, 141] on icon "copy" at bounding box center [528, 144] width 6 height 6
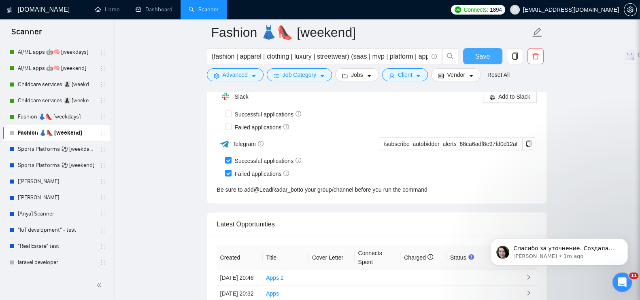
click at [486, 56] on span "Save" at bounding box center [482, 56] width 15 height 10
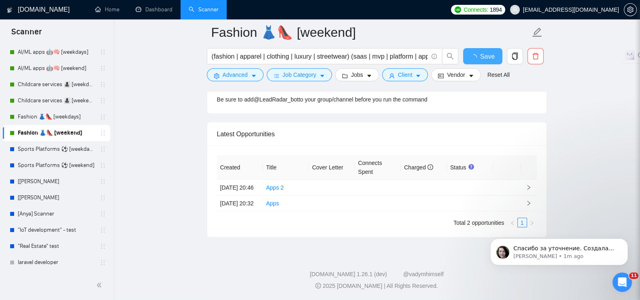
checkbox input "true"
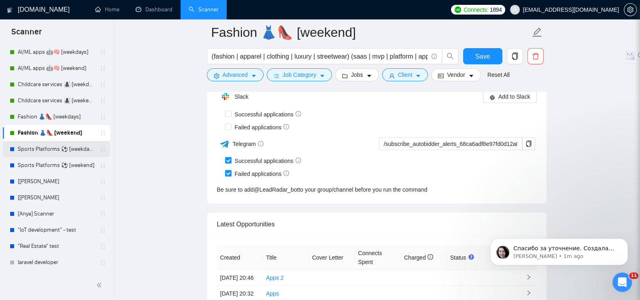
click at [31, 147] on link "Sports Platforms ⚽️ [weekdays]" at bounding box center [56, 149] width 77 height 16
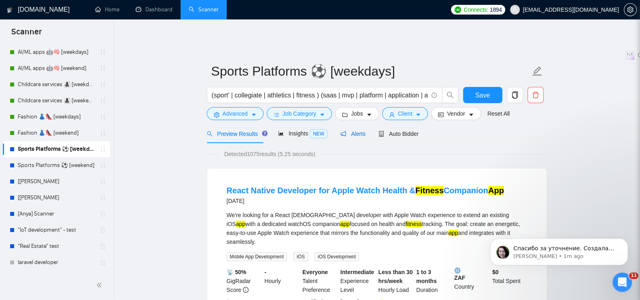
click at [356, 131] on span "Alerts" at bounding box center [352, 134] width 25 height 6
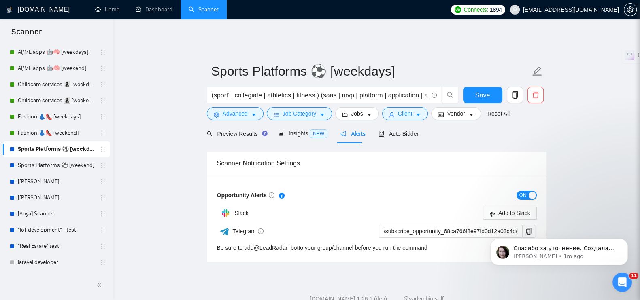
click at [524, 191] on span "ON" at bounding box center [522, 195] width 7 height 9
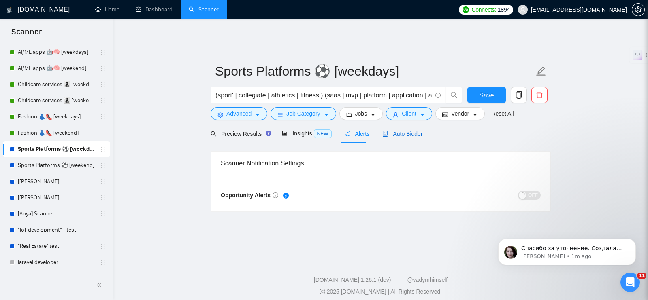
click at [403, 131] on span "Auto Bidder" at bounding box center [402, 134] width 40 height 6
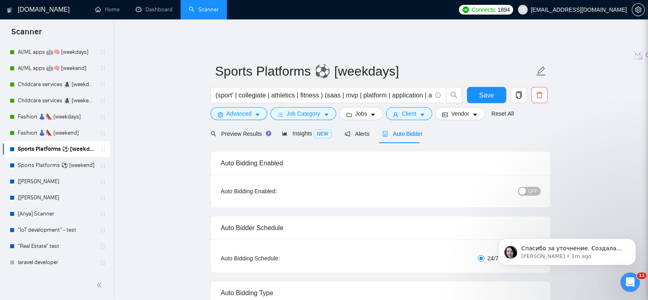
click at [530, 187] on span "OFF" at bounding box center [533, 191] width 10 height 9
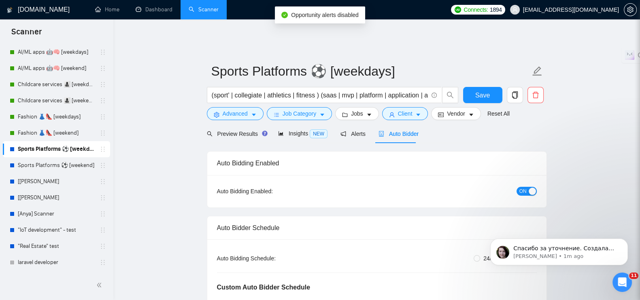
radio input "false"
radio input "true"
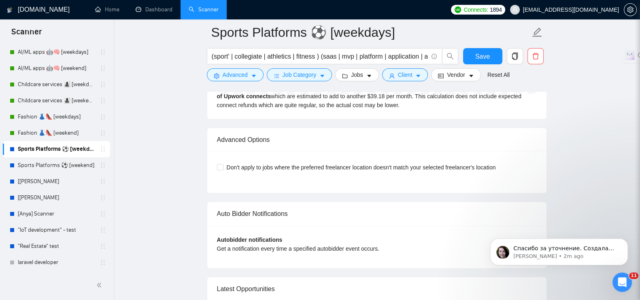
scroll to position [2015, 0]
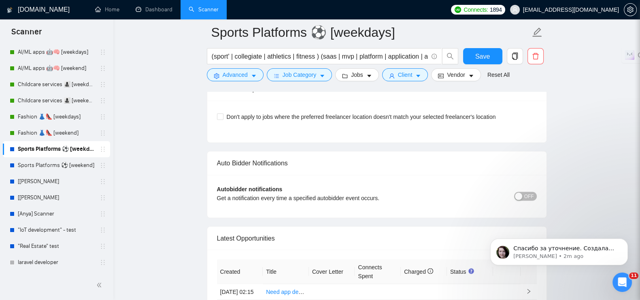
click at [528, 192] on span "OFF" at bounding box center [529, 196] width 10 height 9
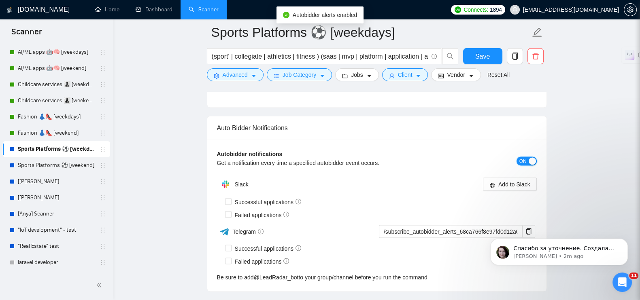
scroll to position [2066, 0]
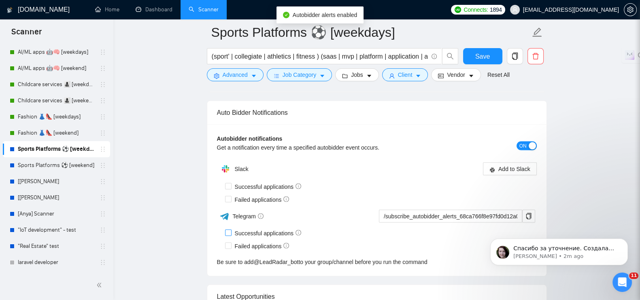
click at [229, 230] on input "Successful applications" at bounding box center [228, 233] width 6 height 6
checkbox input "true"
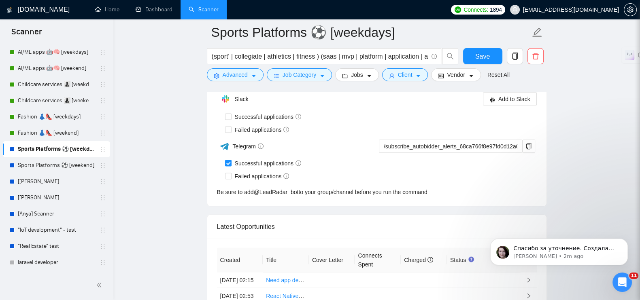
click at [229, 140] on div "Telegram" at bounding box center [296, 147] width 159 height 14
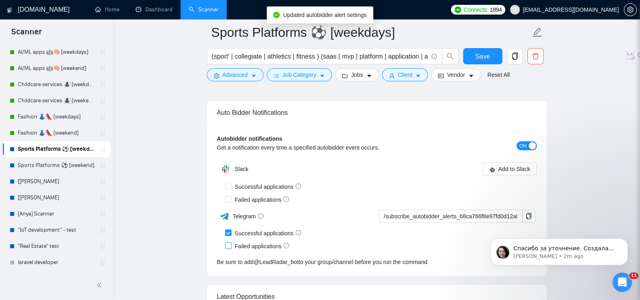
click at [229, 243] on input "Failed applications" at bounding box center [228, 246] width 6 height 6
checkbox input "true"
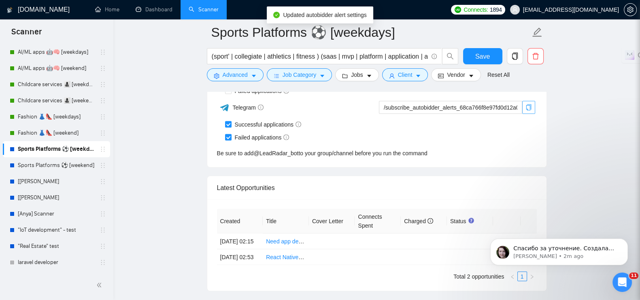
click at [528, 111] on icon "copy" at bounding box center [528, 107] width 6 height 6
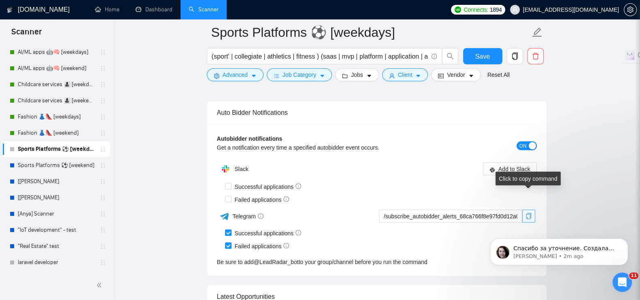
click at [529, 213] on icon "copy" at bounding box center [528, 216] width 6 height 6
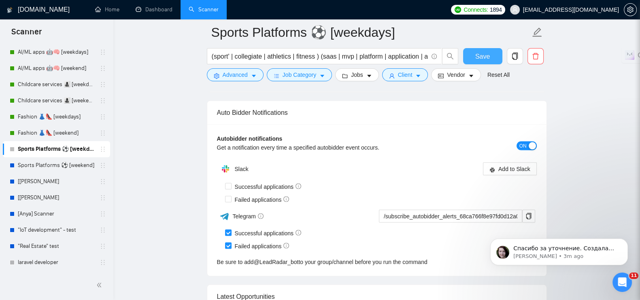
click at [485, 59] on span "Save" at bounding box center [482, 56] width 15 height 10
click at [22, 167] on link "Sports Platforms ⚽️ [weekend]" at bounding box center [56, 165] width 77 height 16
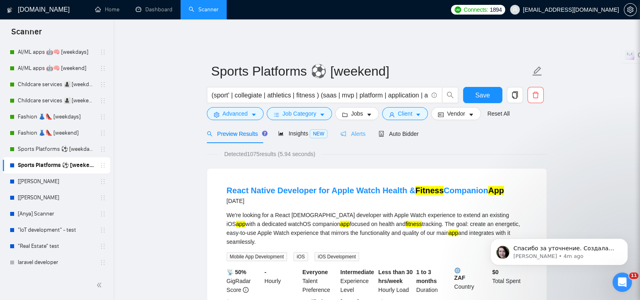
click at [353, 133] on div "Alerts" at bounding box center [352, 133] width 25 height 19
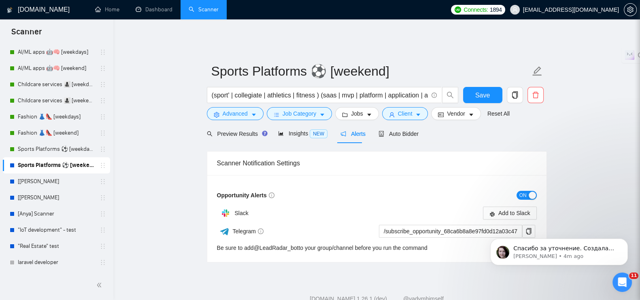
click at [522, 191] on span "ON" at bounding box center [522, 195] width 7 height 9
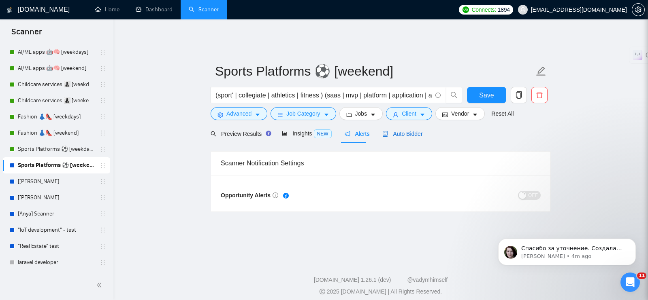
click at [402, 131] on span "Auto Bidder" at bounding box center [402, 134] width 40 height 6
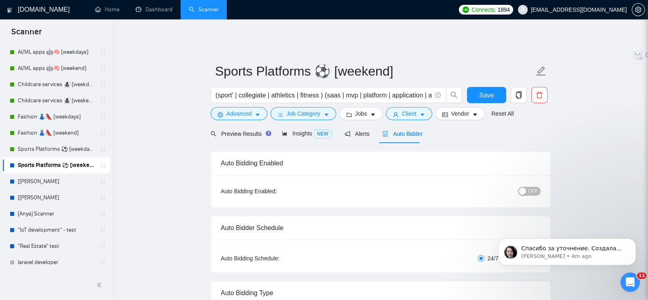
radio input "false"
radio input "true"
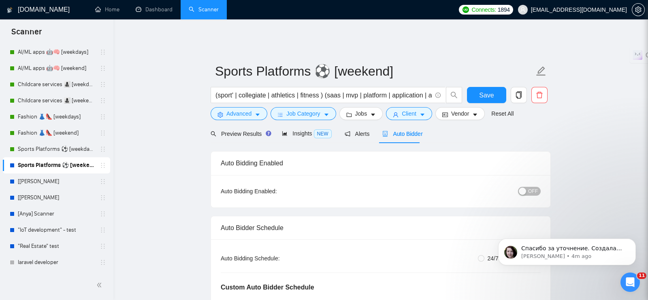
click at [532, 187] on span "OFF" at bounding box center [533, 191] width 10 height 9
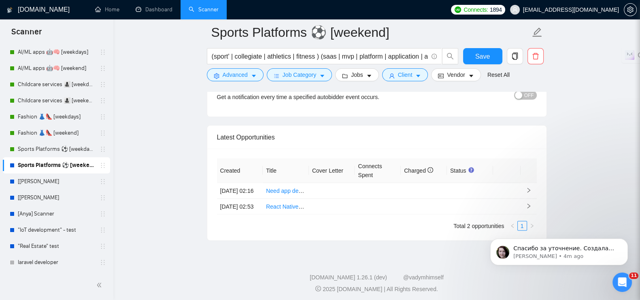
scroll to position [1964, 0]
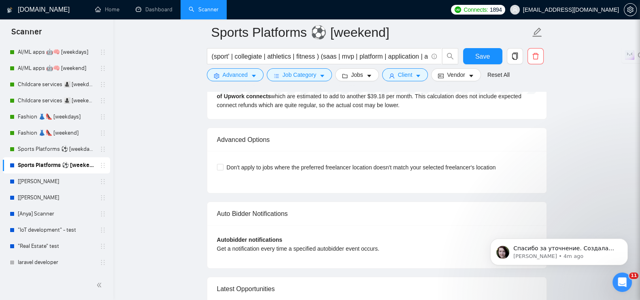
click at [525, 226] on body "Спасибо за уточнение. Создала тикет и передала информацию команде разработчиков…" at bounding box center [558, 250] width 155 height 50
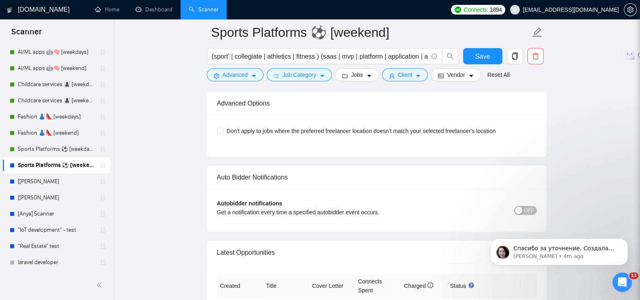
scroll to position [2066, 0]
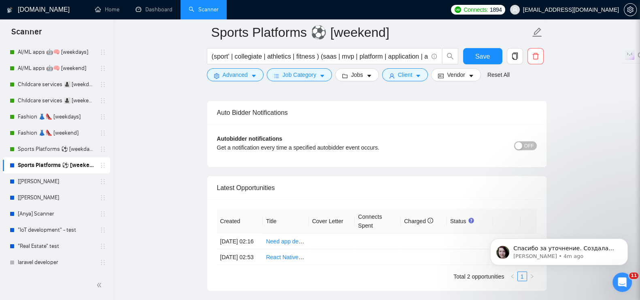
click at [529, 142] on span "OFF" at bounding box center [529, 146] width 10 height 9
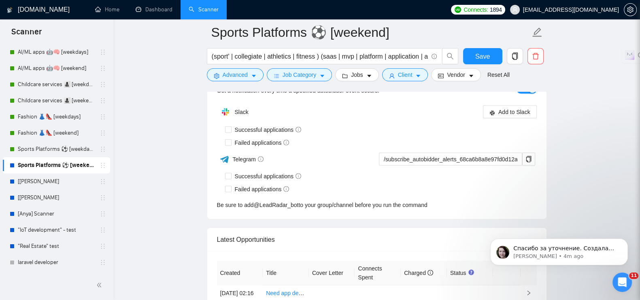
scroll to position [1964, 0]
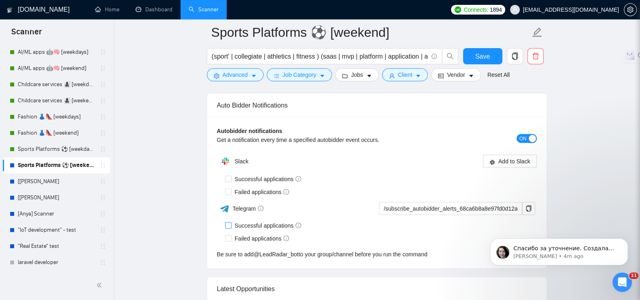
click at [230, 223] on input "Successful applications" at bounding box center [228, 226] width 6 height 6
checkbox input "true"
click at [228, 236] on input "Failed applications" at bounding box center [228, 239] width 6 height 6
checkbox input "true"
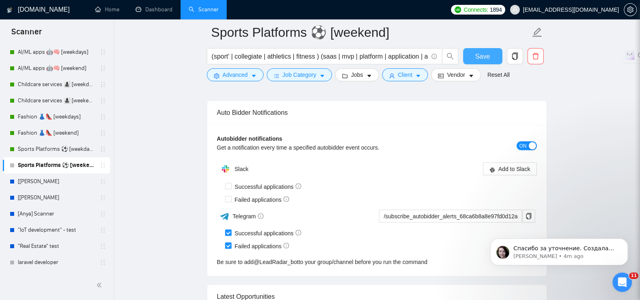
click at [487, 52] on span "Save" at bounding box center [482, 56] width 15 height 10
click at [563, 249] on span "Спасибо за уточнение. Создала тикет и передала информацию команде разработчиков…" at bounding box center [565, 264] width 104 height 39
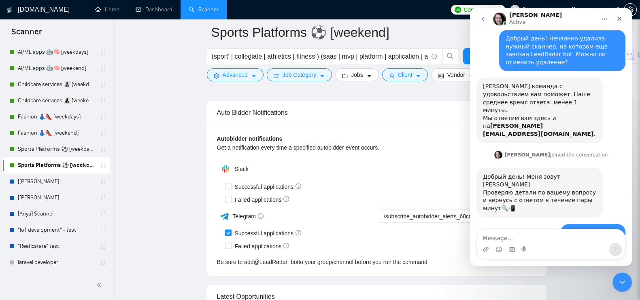
scroll to position [182, 0]
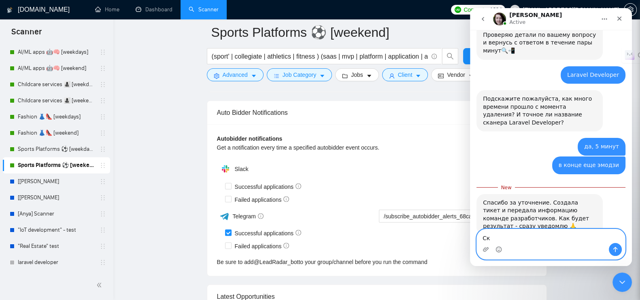
type textarea "С"
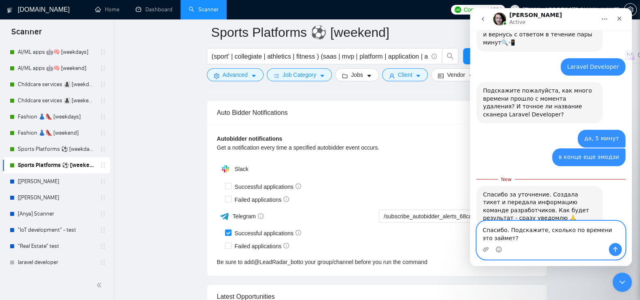
click at [571, 230] on textarea "Спасибо. Подскажите, сколько по времени это займет?" at bounding box center [551, 232] width 148 height 22
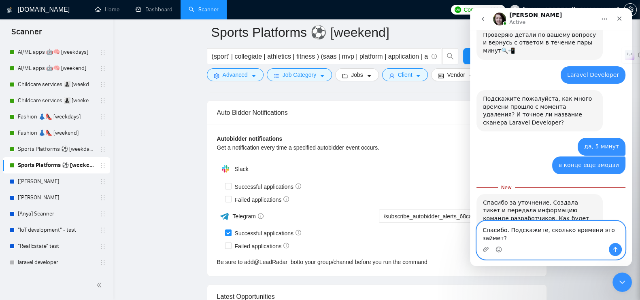
type textarea "Спасибо. Подскажите, сколько времени это займет?"
click at [621, 250] on button "Send a message…" at bounding box center [615, 249] width 13 height 13
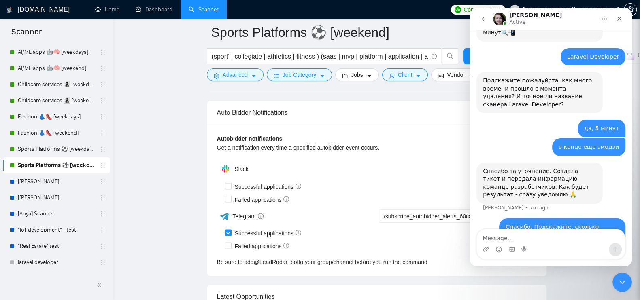
scroll to position [232, 0]
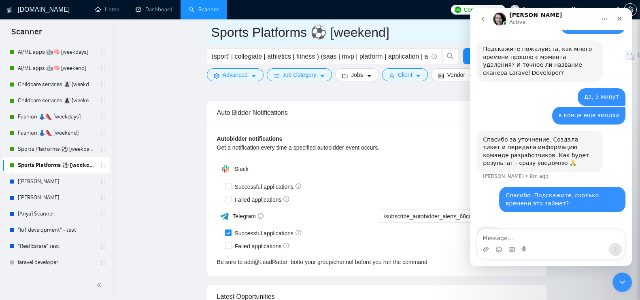
click at [254, 33] on input "Sports Platforms ⚽️ [weekend]" at bounding box center [370, 32] width 319 height 20
drag, startPoint x: 210, startPoint y: 33, endPoint x: 327, endPoint y: 28, distance: 116.7
click at [327, 28] on input "Sports Platforms ⚽️ [weekend]" at bounding box center [370, 32] width 319 height 20
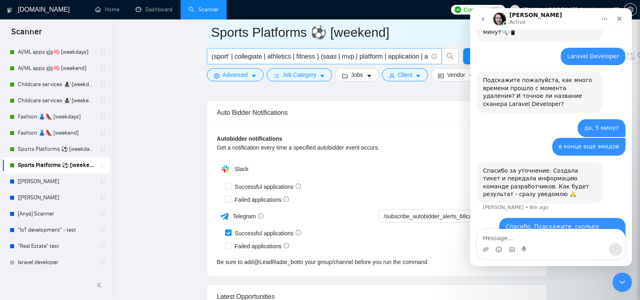
scroll to position [200, 0]
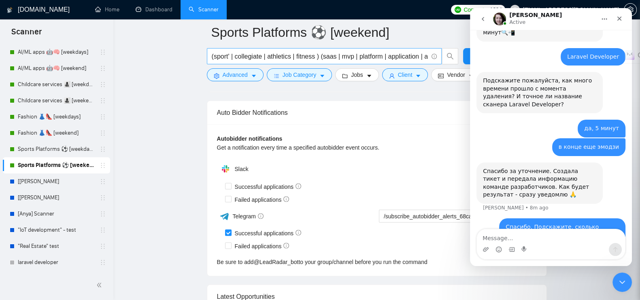
click at [308, 56] on input "(sport' | collegiate | athletics | fitness ) (saas | mvp | platform | applicati…" at bounding box center [320, 56] width 216 height 10
click at [217, 57] on input "(sport' | collegiate | athletics | fitness ) (saas | mvp | platform | applicati…" at bounding box center [320, 56] width 216 height 10
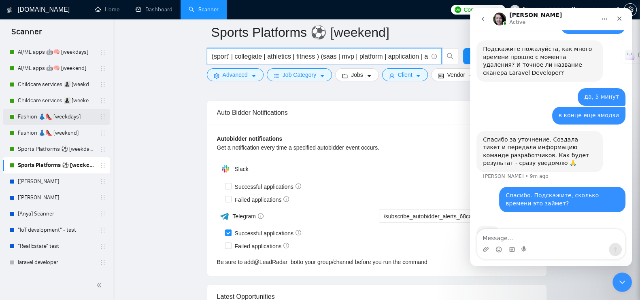
click at [45, 116] on link "Fashion 👗👠 [weekdays]" at bounding box center [56, 117] width 77 height 16
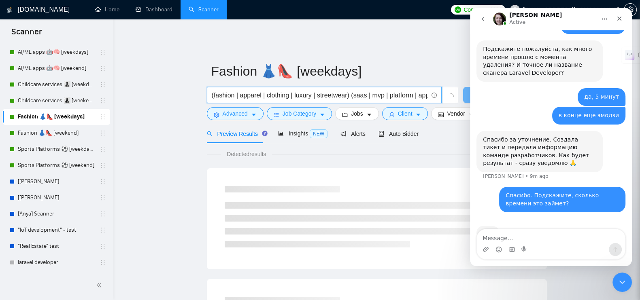
click at [227, 90] on input "(fashion | apparel | clothing | luxury | streetwear) (saas | mvp | platform | a…" at bounding box center [320, 95] width 216 height 10
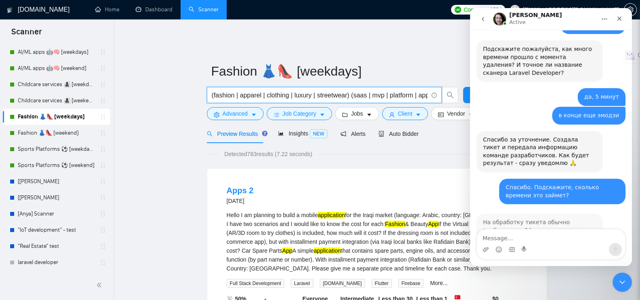
scroll to position [256, 0]
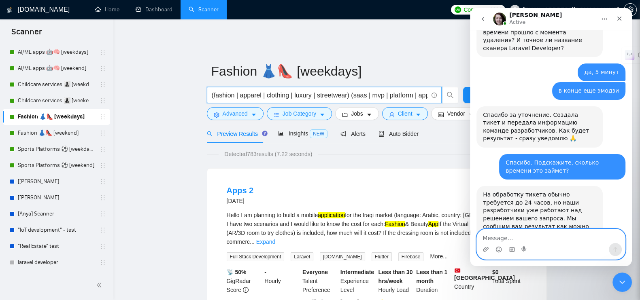
click at [518, 242] on textarea "Message…" at bounding box center [551, 237] width 148 height 14
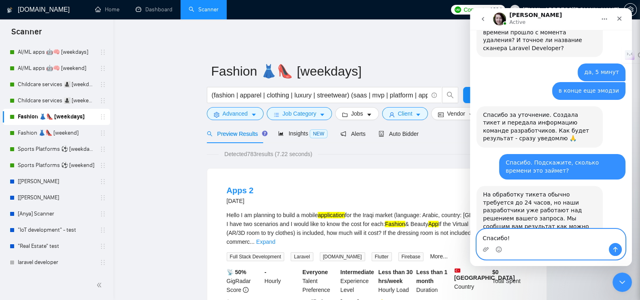
type textarea "Спасибо!"
click at [616, 251] on icon "Send a message…" at bounding box center [615, 249] width 4 height 5
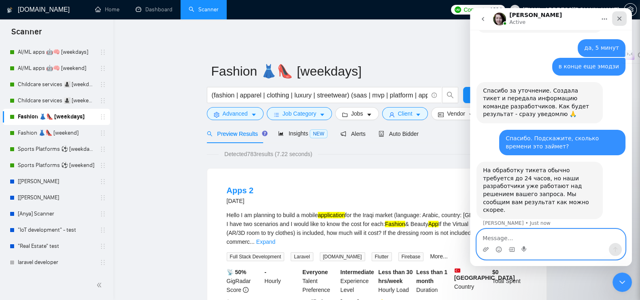
scroll to position [280, 0]
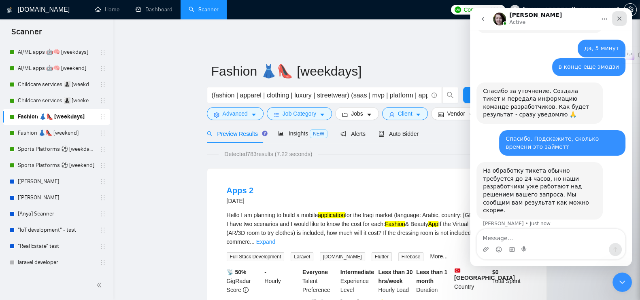
click at [616, 19] on icon "Close" at bounding box center [619, 18] width 6 height 6
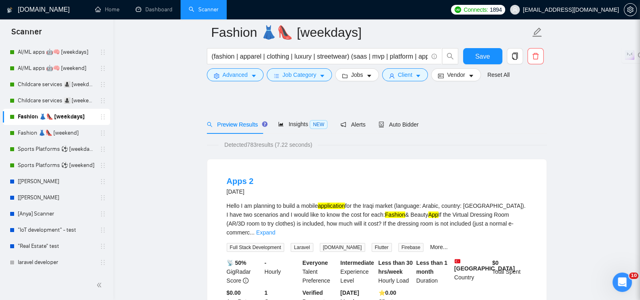
scroll to position [152, 0]
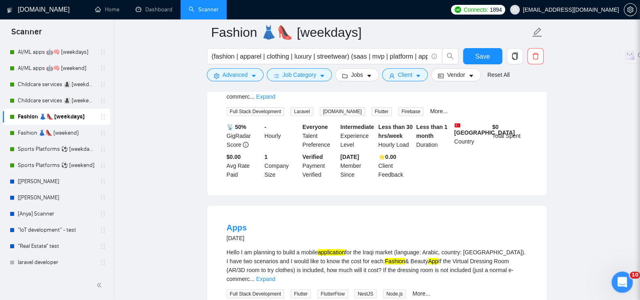
click at [620, 275] on div "Open Intercom Messenger" at bounding box center [621, 281] width 27 height 27
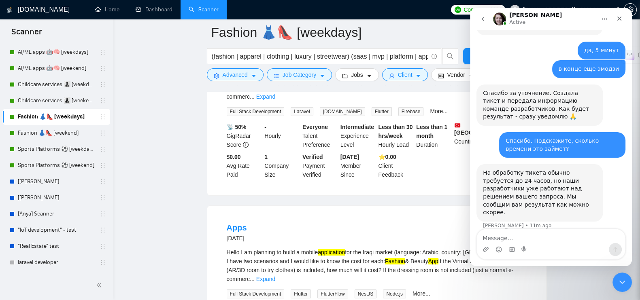
scroll to position [281, 0]
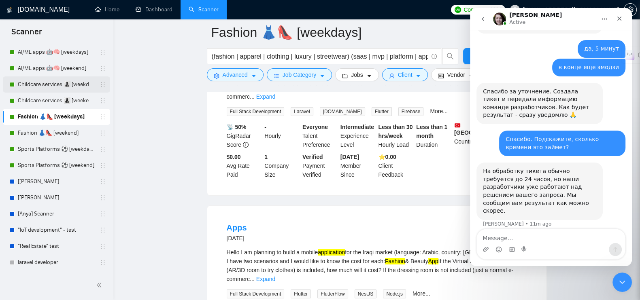
click at [57, 83] on link "Childcare services 👩‍👧‍👦 [weekdays]" at bounding box center [56, 85] width 77 height 16
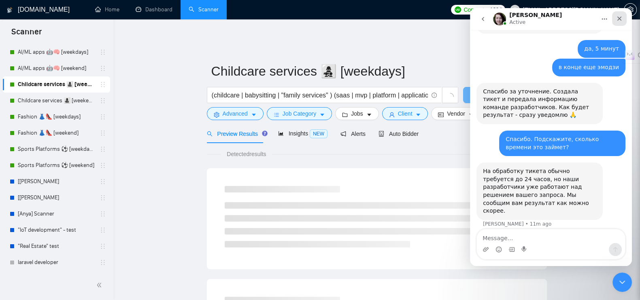
click at [621, 16] on icon "Close" at bounding box center [619, 18] width 6 height 6
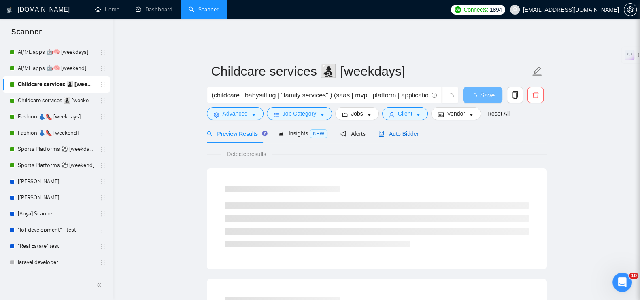
click at [401, 131] on span "Auto Bidder" at bounding box center [398, 134] width 40 height 6
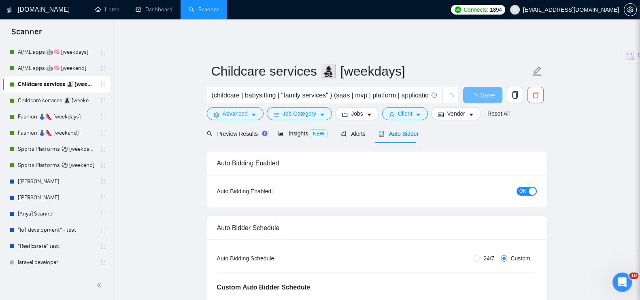
radio input "false"
radio input "true"
checkbox input "true"
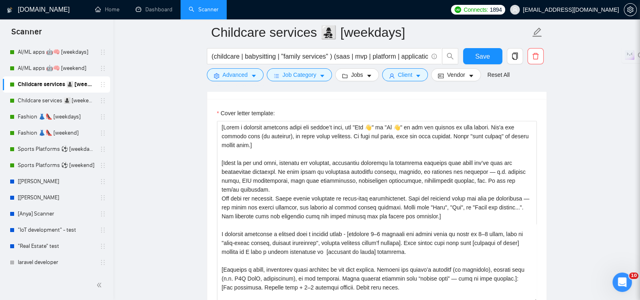
scroll to position [1012, 0]
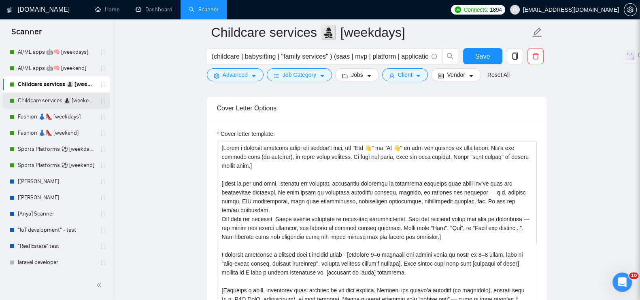
click at [68, 98] on link "Childcare services 👩‍👧‍👦 [weekend]" at bounding box center [56, 101] width 77 height 16
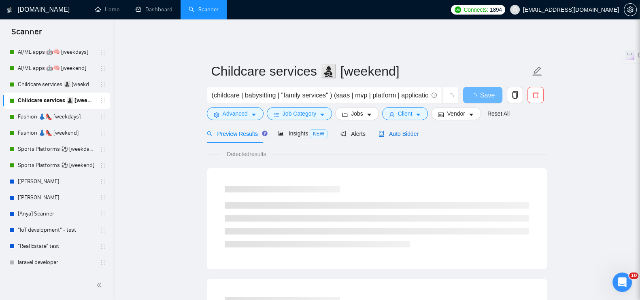
click at [394, 131] on span "Auto Bidder" at bounding box center [398, 134] width 40 height 6
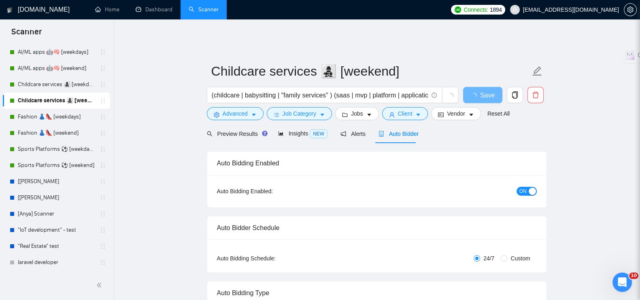
radio input "false"
radio input "true"
checkbox input "true"
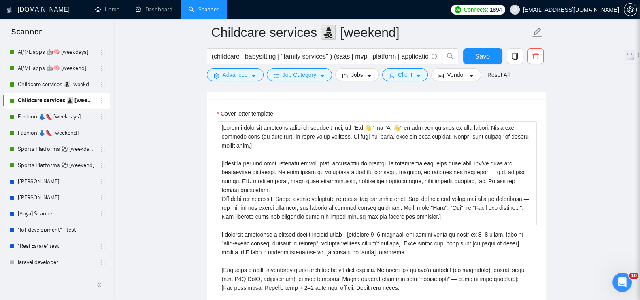
scroll to position [1063, 0]
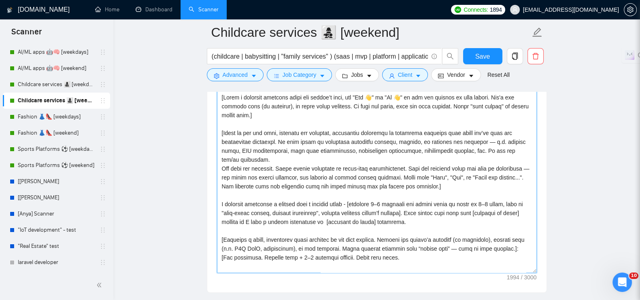
click at [357, 171] on textarea "Cover letter template:" at bounding box center [377, 182] width 320 height 182
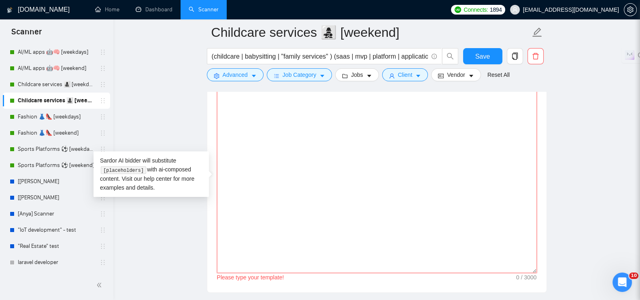
paste textarea "[Lorem ip dol sit amet, consecte adi elitsedd, eiusmodtem incididun ut laboreet…"
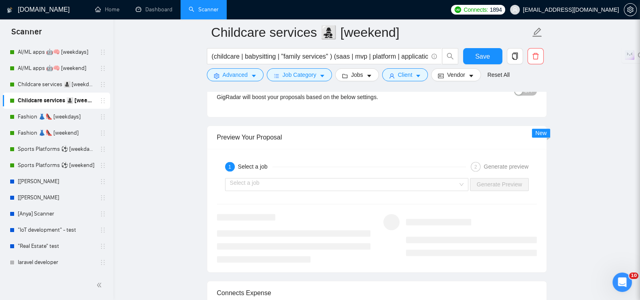
scroll to position [1670, 0]
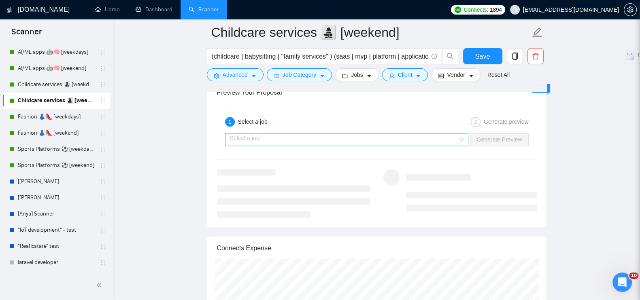
type textarea "[Lorem ip dol sit amet, consecte adi elitsedd, eiusmodtem incididun ut laboreet…"
click at [292, 134] on input "search" at bounding box center [344, 140] width 228 height 12
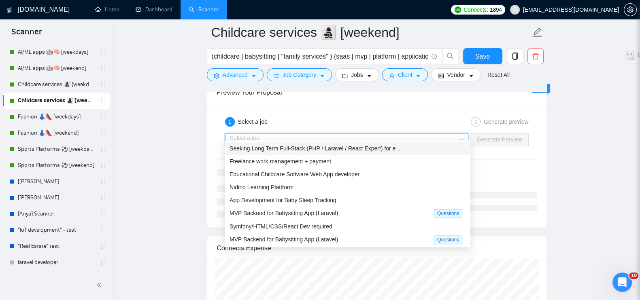
click at [288, 148] on span "Seeking Long Term Full-Stack (PHP / Laravel / React Expert) for e ..." at bounding box center [316, 148] width 172 height 6
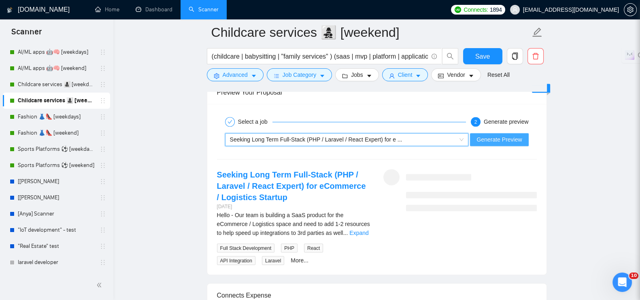
click at [507, 135] on span "Generate Preview" at bounding box center [498, 139] width 45 height 9
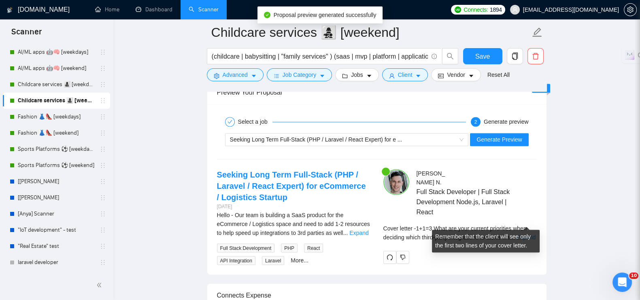
click at [525, 234] on link "Expand" at bounding box center [525, 237] width 19 height 6
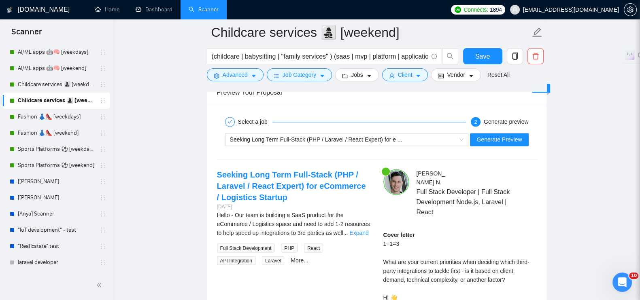
scroll to position [1720, 0]
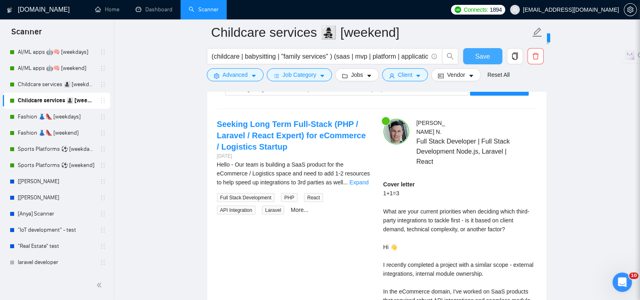
click at [487, 55] on span "Save" at bounding box center [482, 56] width 15 height 10
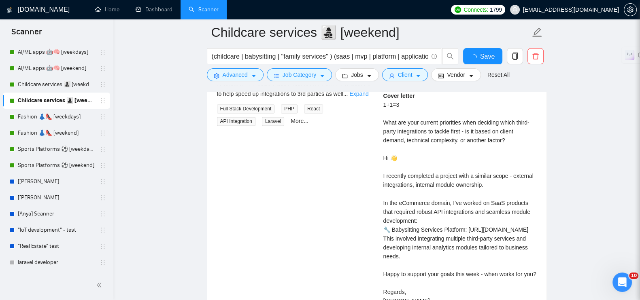
checkbox input "true"
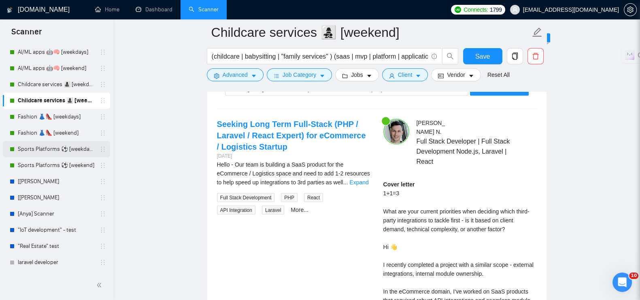
click at [53, 147] on link "Sports Platforms ⚽️ [weekdays]" at bounding box center [56, 149] width 77 height 16
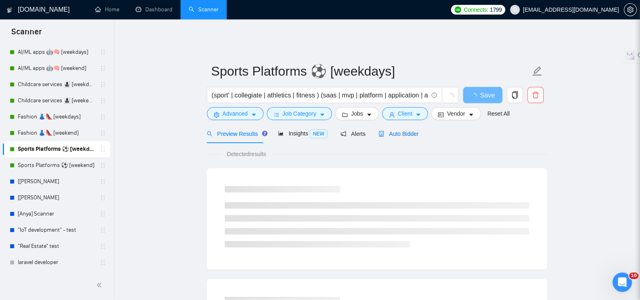
click at [399, 131] on span "Auto Bidder" at bounding box center [398, 134] width 40 height 6
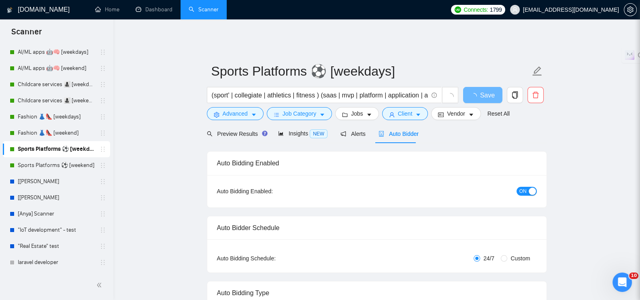
radio input "false"
radio input "true"
checkbox input "true"
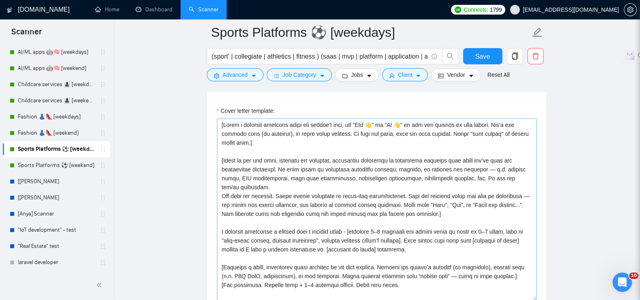
scroll to position [101, 0]
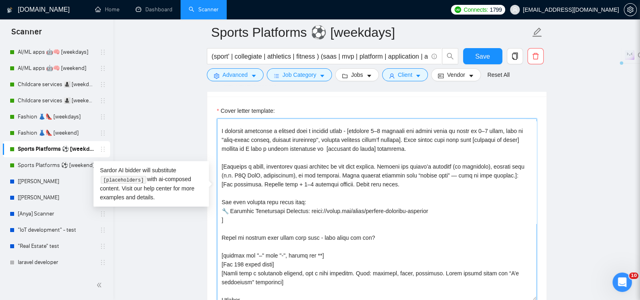
drag, startPoint x: 227, startPoint y: 192, endPoint x: 221, endPoint y: 183, distance: 11.1
click at [221, 183] on textarea "Cover letter template:" at bounding box center [377, 210] width 320 height 182
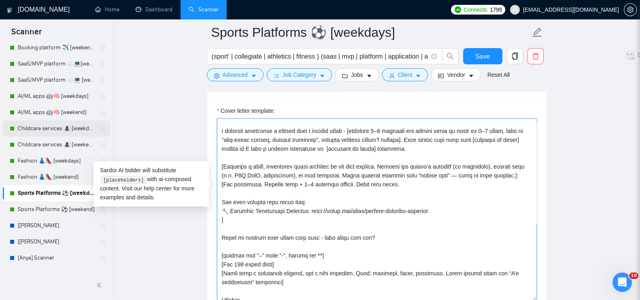
scroll to position [164, 0]
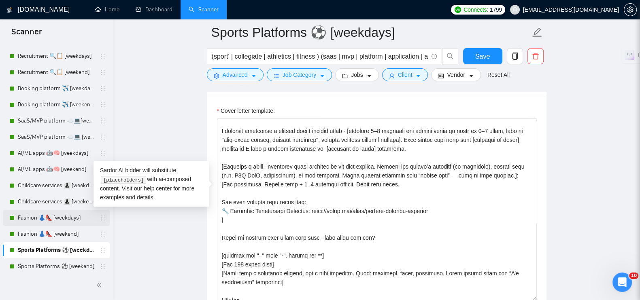
click at [30, 218] on link "Fashion 👗👠 [weekdays]" at bounding box center [56, 218] width 77 height 16
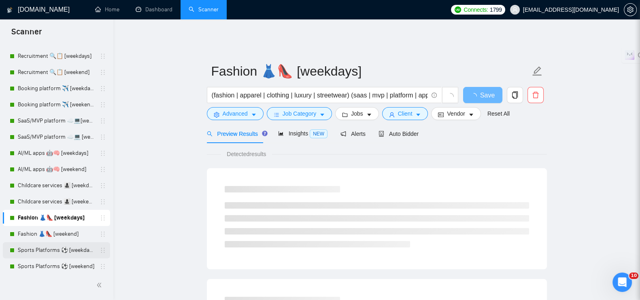
click at [34, 250] on link "Sports Platforms ⚽️ [weekdays]" at bounding box center [56, 250] width 77 height 16
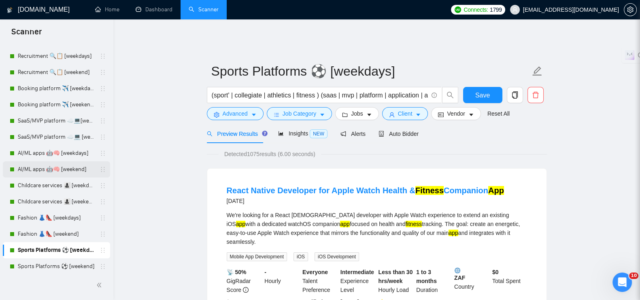
scroll to position [215, 0]
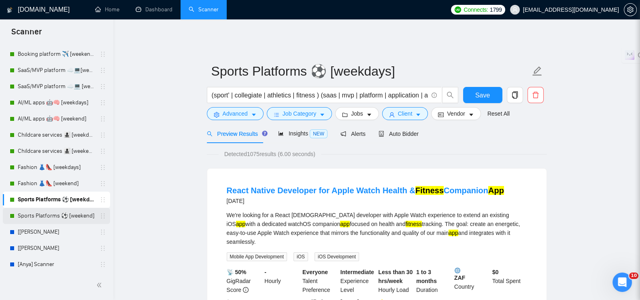
click at [36, 211] on link "Sports Platforms ⚽️ [weekend]" at bounding box center [56, 216] width 77 height 16
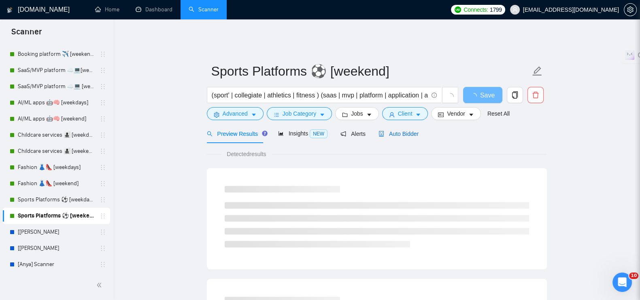
click at [402, 131] on span "Auto Bidder" at bounding box center [398, 134] width 40 height 6
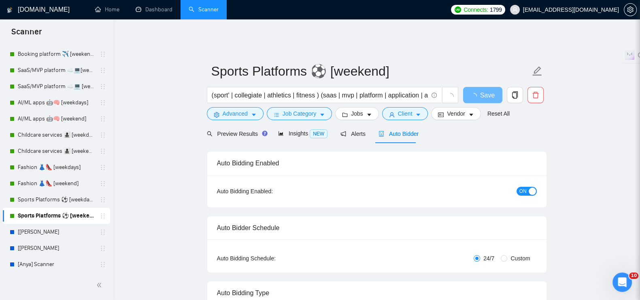
radio input "false"
radio input "true"
checkbox input "true"
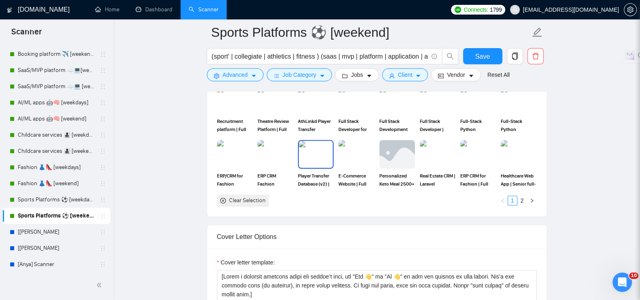
scroll to position [1063, 0]
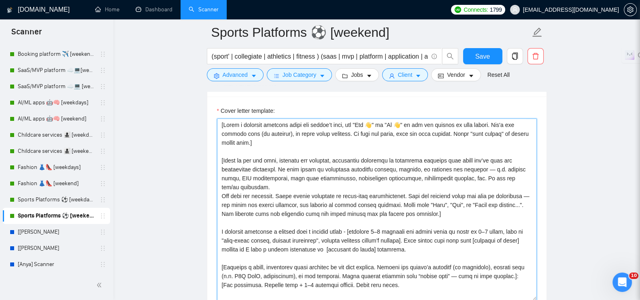
click at [276, 169] on textarea "Cover letter template:" at bounding box center [377, 210] width 320 height 182
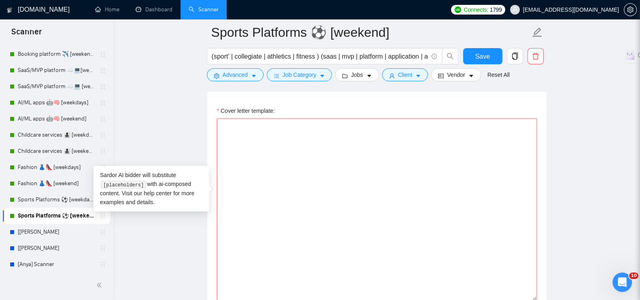
paste textarea "[Lorem ip dol sit amet, consecte adi elitsedd, eiusmodtem incididun ut laboreet…"
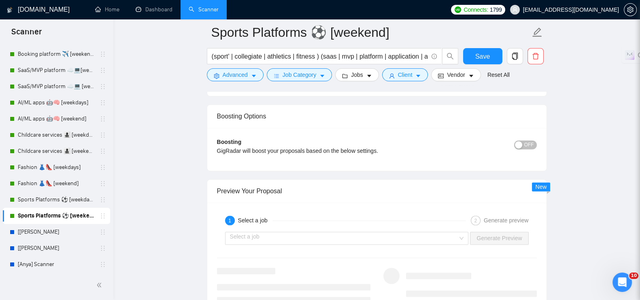
scroll to position [1670, 0]
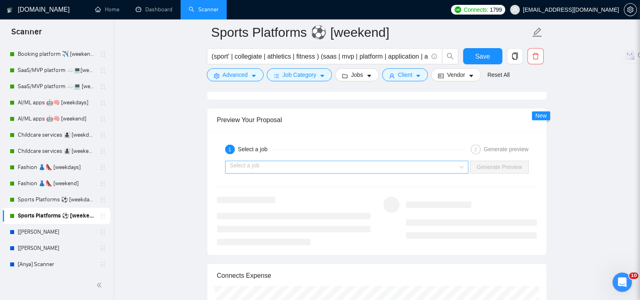
type textarea "[Lorem ip dol sit amet, consecte adi elitsedd, eiusmodtem incididun ut laboreet…"
click at [281, 161] on input "search" at bounding box center [344, 167] width 228 height 12
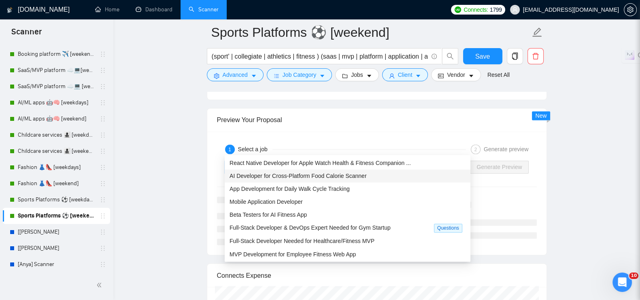
click at [277, 176] on span "AI Developer for Cross-Platform Food Calorie Scanner" at bounding box center [298, 176] width 137 height 6
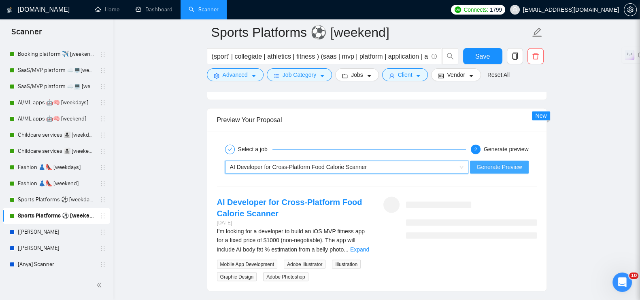
click at [514, 161] on button "Generate Preview" at bounding box center [499, 167] width 58 height 13
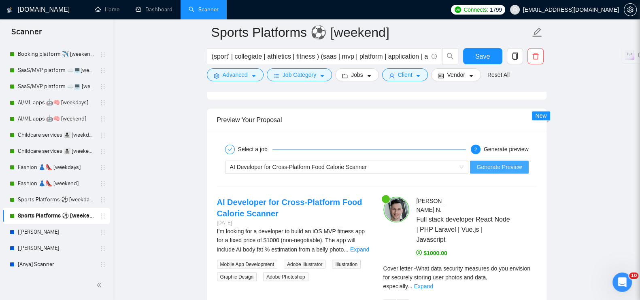
scroll to position [1771, 0]
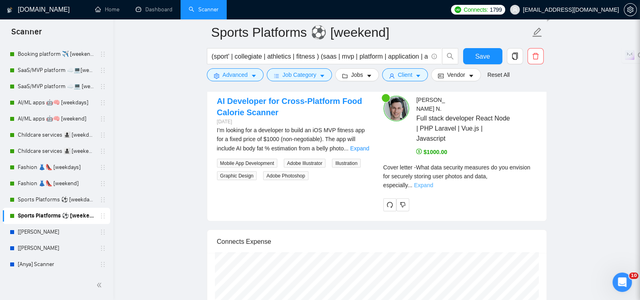
click at [433, 182] on link "Expand" at bounding box center [423, 185] width 19 height 6
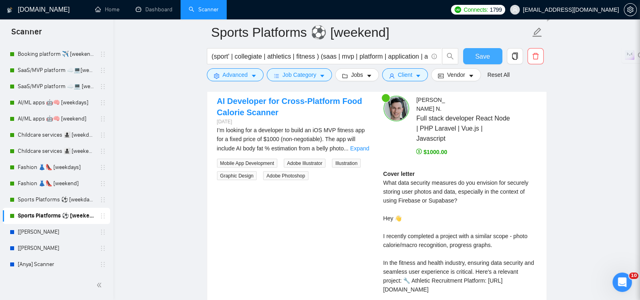
click at [488, 59] on span "Save" at bounding box center [482, 56] width 15 height 10
click at [67, 179] on link "Fashion 👗👠 [weekend]" at bounding box center [56, 184] width 77 height 16
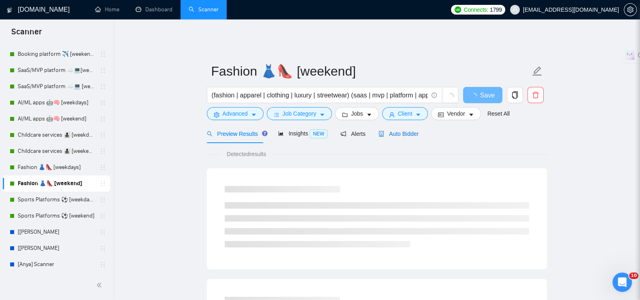
click at [400, 131] on span "Auto Bidder" at bounding box center [398, 134] width 40 height 6
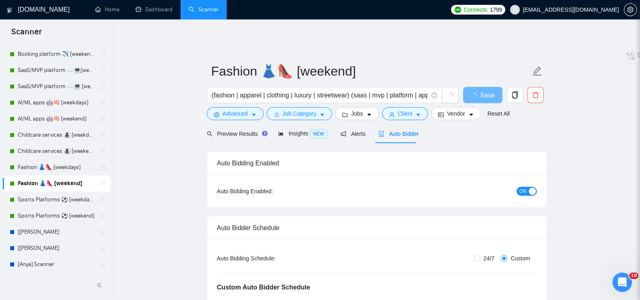
radio input "false"
radio input "true"
checkbox input "true"
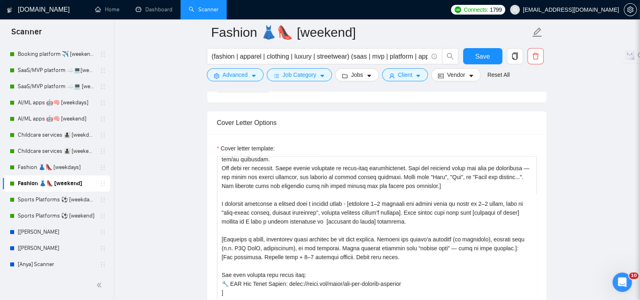
scroll to position [106, 0]
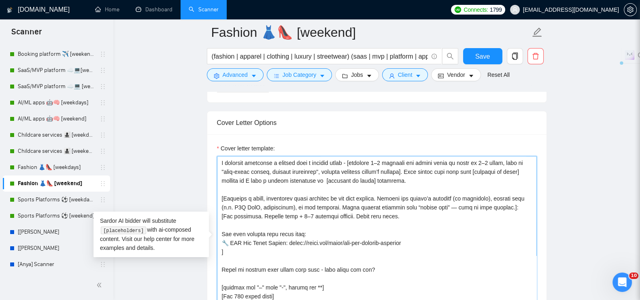
drag, startPoint x: 233, startPoint y: 235, endPoint x: 221, endPoint y: 228, distance: 13.3
click at [221, 228] on textarea "Cover letter template:" at bounding box center [377, 247] width 320 height 182
click at [302, 193] on textarea "Cover letter template:" at bounding box center [377, 247] width 320 height 182
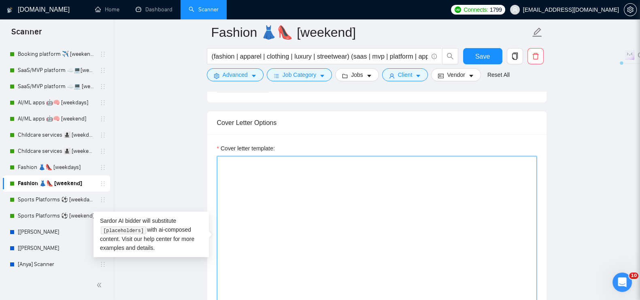
scroll to position [0, 0]
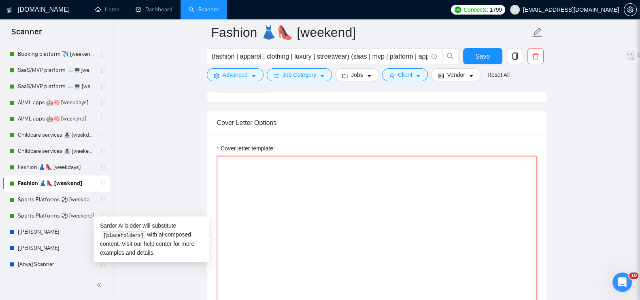
paste textarea "[Lorem ip dol sit amet, consecte adi elitsedd, eiusmodtem incididun ut laboreet…"
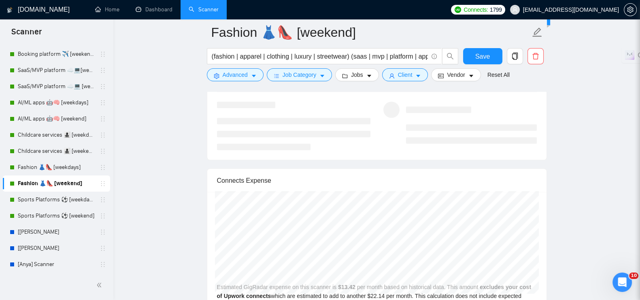
scroll to position [1701, 0]
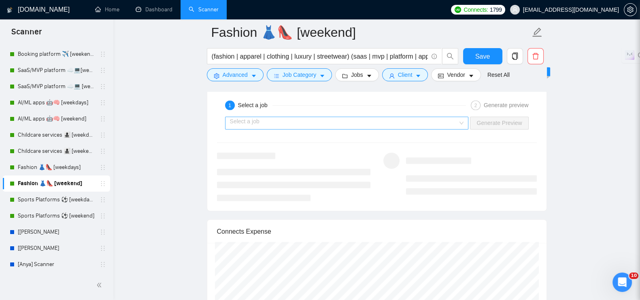
type textarea "[Lorem ip dol sit amet, consecte adi elitsedd, eiusmodtem incididun ut laboreet…"
click at [324, 117] on input "search" at bounding box center [344, 123] width 228 height 12
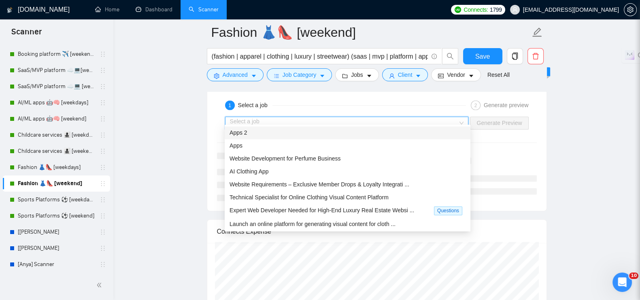
click at [256, 134] on div "Apps 2" at bounding box center [348, 132] width 236 height 9
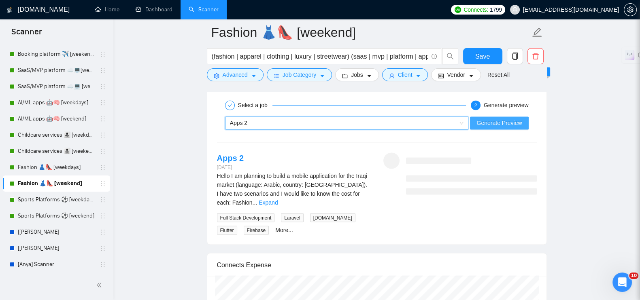
click at [494, 119] on span "Generate Preview" at bounding box center [498, 123] width 45 height 9
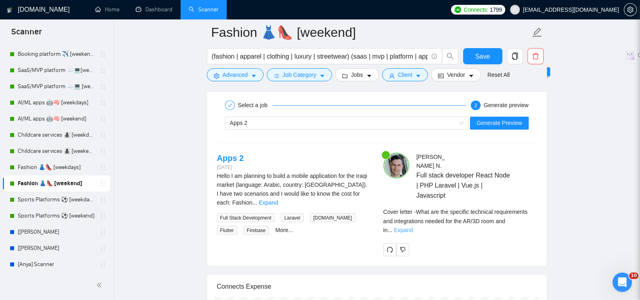
click at [413, 227] on link "Expand" at bounding box center [403, 230] width 19 height 6
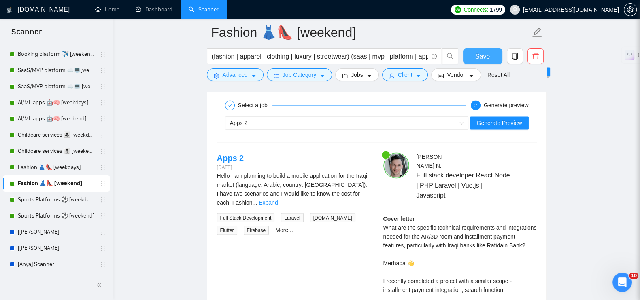
click at [470, 55] on button "Save" at bounding box center [482, 56] width 39 height 16
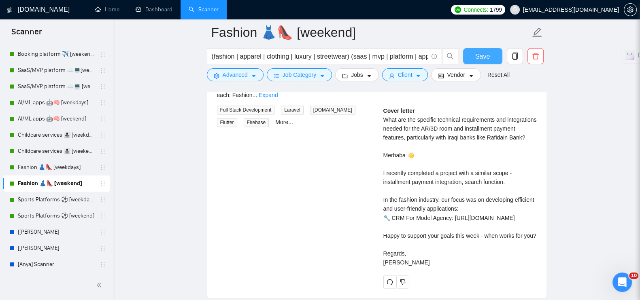
checkbox input "true"
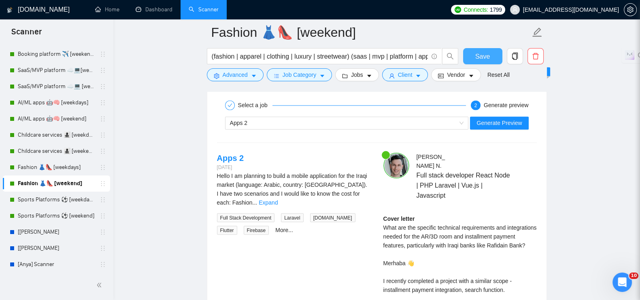
click at [470, 55] on button "Save" at bounding box center [482, 56] width 39 height 16
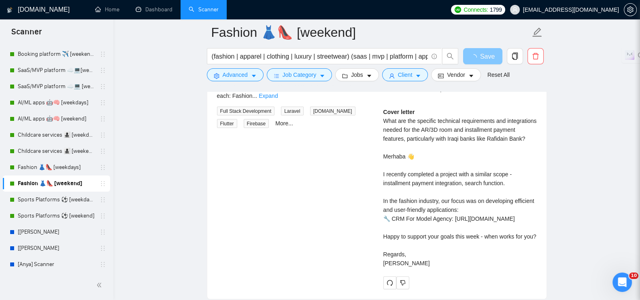
scroll to position [1903, 0]
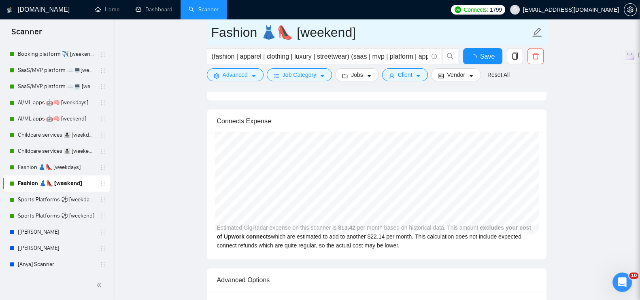
checkbox input "true"
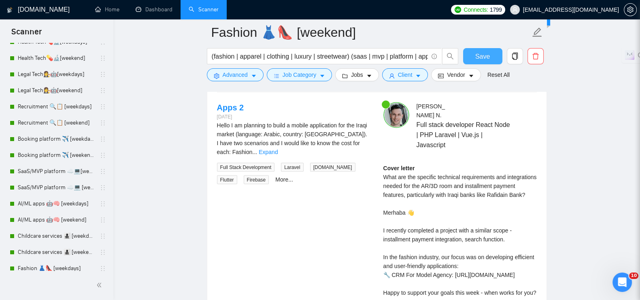
scroll to position [0, 0]
